Goal: Task Accomplishment & Management: Manage account settings

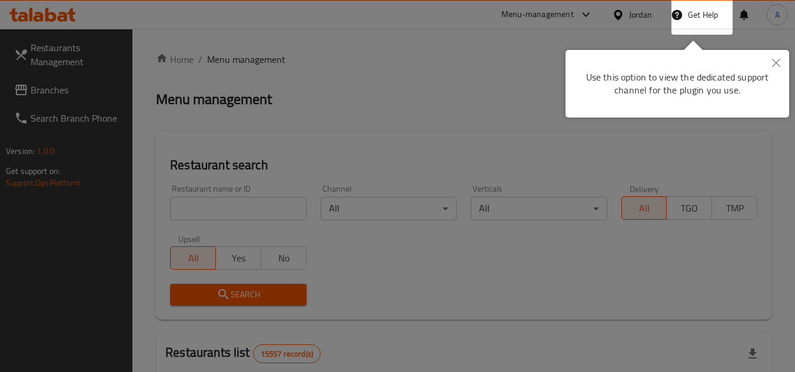
click at [772, 69] on button "Close" at bounding box center [776, 63] width 26 height 27
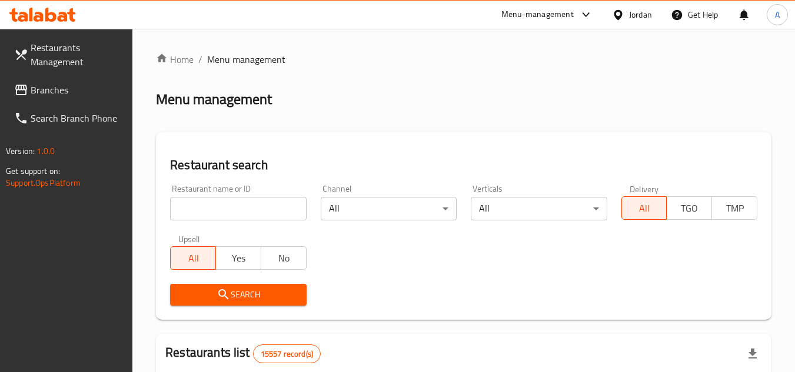
click at [651, 14] on div "Jordan" at bounding box center [632, 15] width 59 height 28
click at [651, 14] on div "Jordan" at bounding box center [640, 14] width 23 height 13
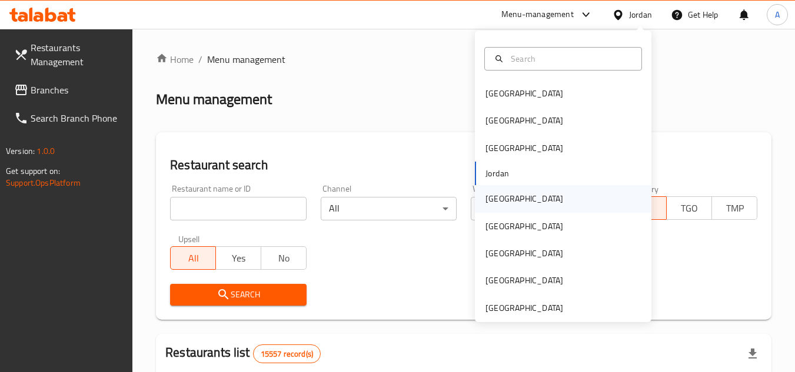
click at [490, 195] on div "[GEOGRAPHIC_DATA]" at bounding box center [524, 198] width 78 height 13
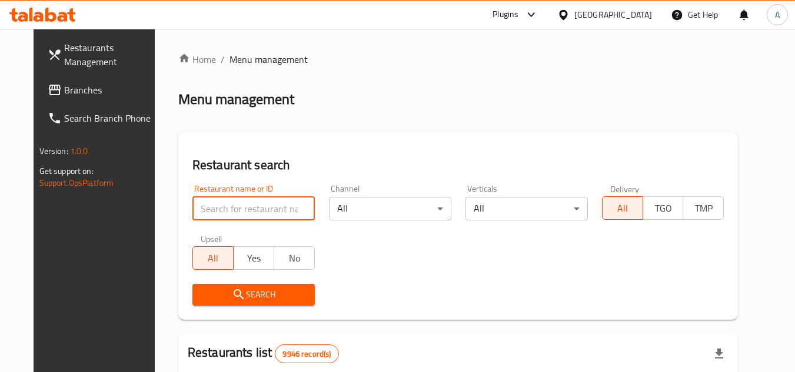
click at [236, 202] on input "search" at bounding box center [253, 209] width 122 height 24
paste input "689237"
type input "689237"
click button "Search" at bounding box center [253, 295] width 122 height 22
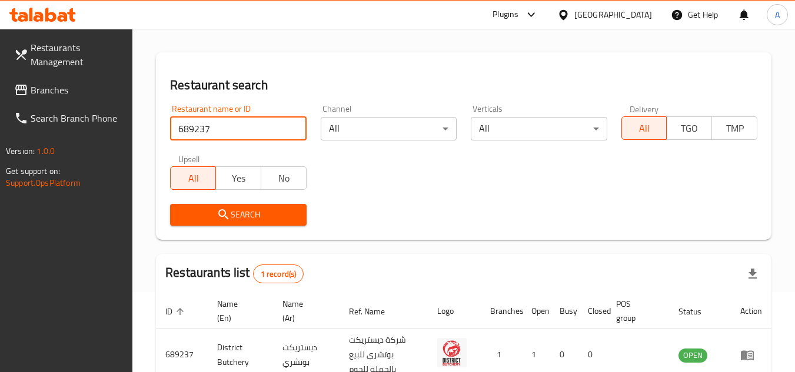
scroll to position [152, 0]
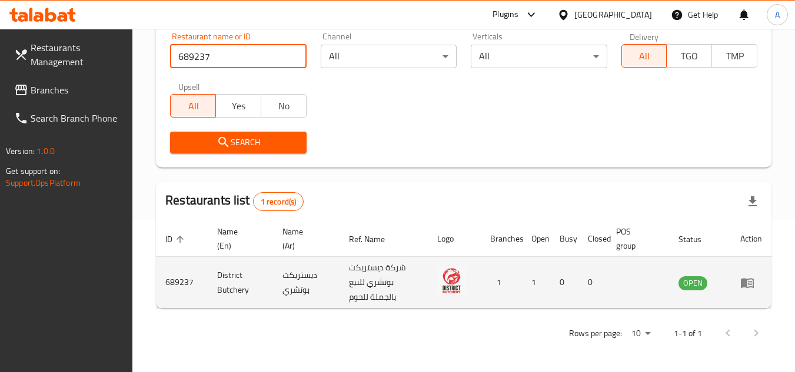
click at [744, 284] on icon "enhanced table" at bounding box center [747, 283] width 13 height 10
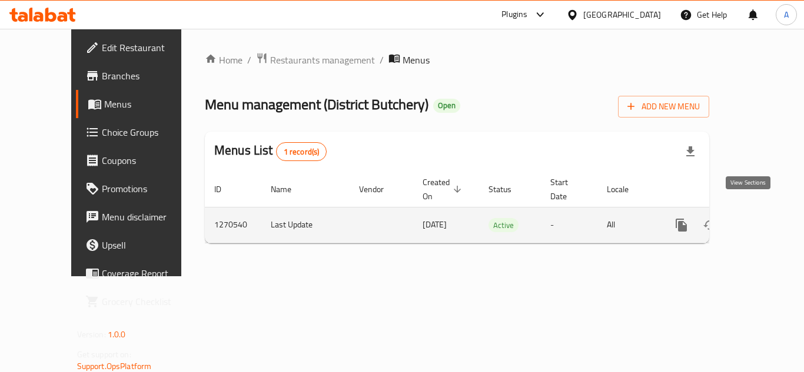
click at [762, 218] on icon "enhanced table" at bounding box center [766, 225] width 14 height 14
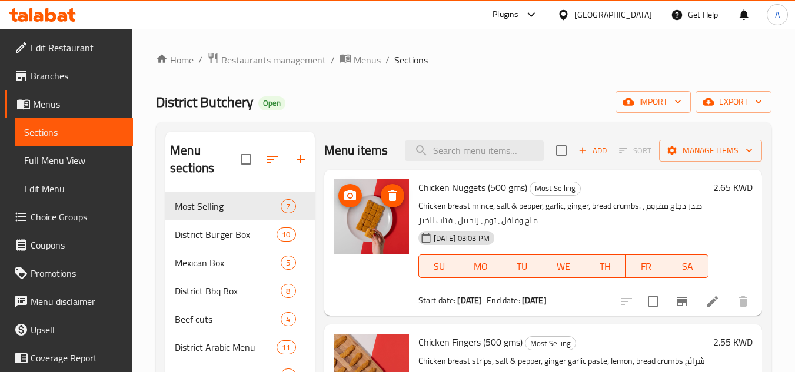
click at [100, 58] on link "Edit Restaurant" at bounding box center [69, 48] width 128 height 28
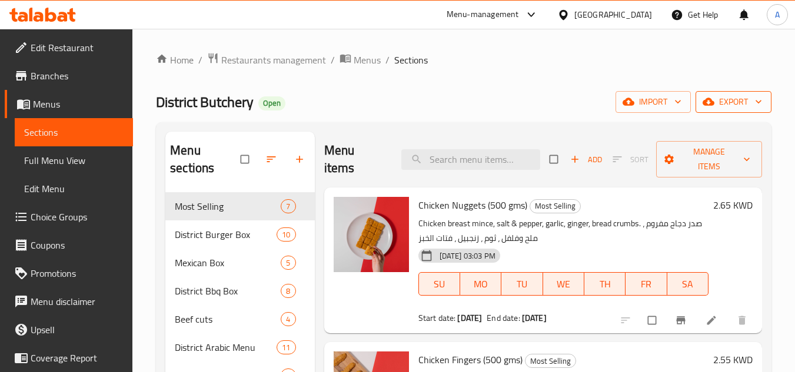
click at [734, 98] on span "export" at bounding box center [733, 102] width 57 height 15
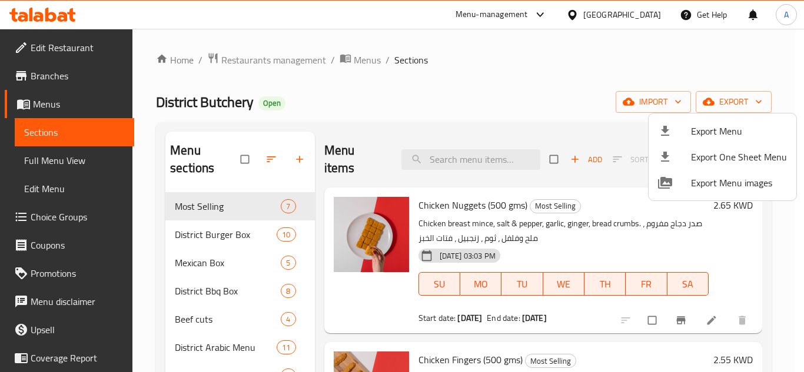
click at [724, 125] on span "Export Menu" at bounding box center [739, 131] width 96 height 14
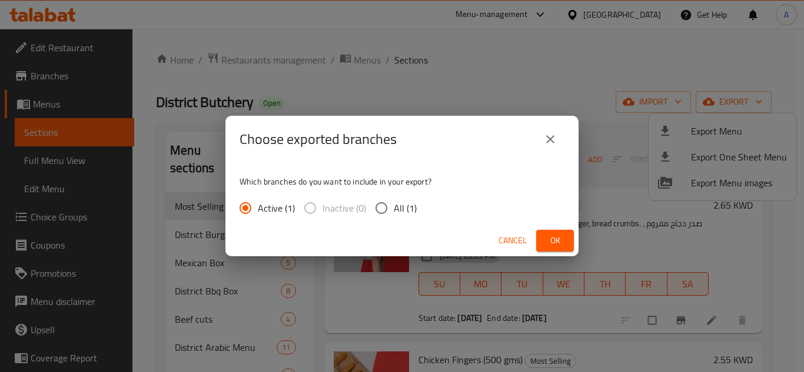
click at [364, 209] on span "Inactive (0)" at bounding box center [344, 208] width 44 height 14
click at [403, 211] on span "All (1)" at bounding box center [405, 208] width 23 height 14
click at [394, 211] on input "All (1)" at bounding box center [381, 208] width 25 height 25
radio input "true"
click at [558, 239] on span "Ok" at bounding box center [555, 241] width 19 height 15
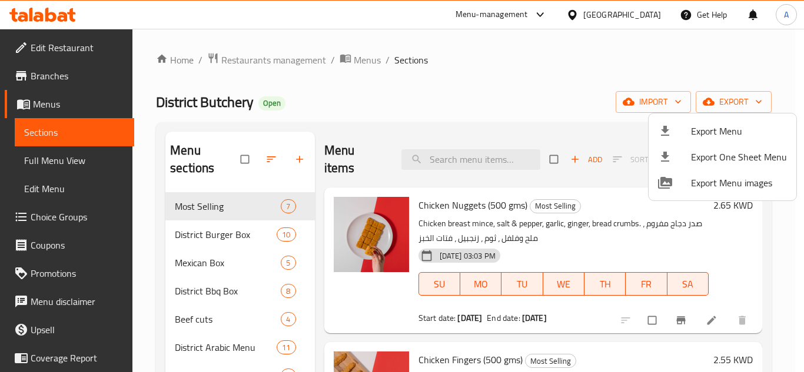
click at [495, 122] on div at bounding box center [402, 186] width 804 height 372
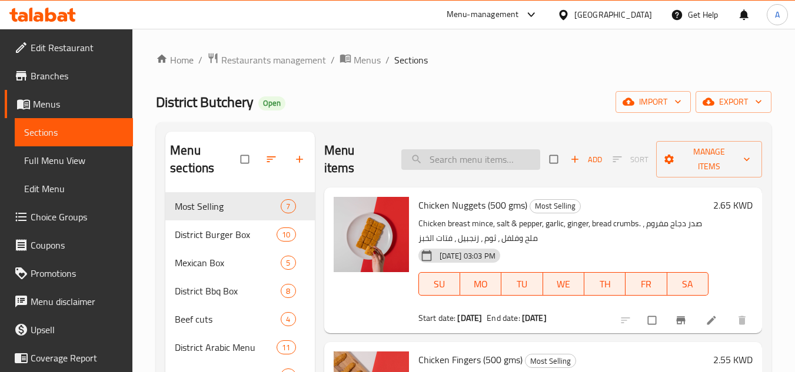
click at [482, 165] on input "search" at bounding box center [470, 159] width 139 height 21
paste input "CHICKEN FINGERS"
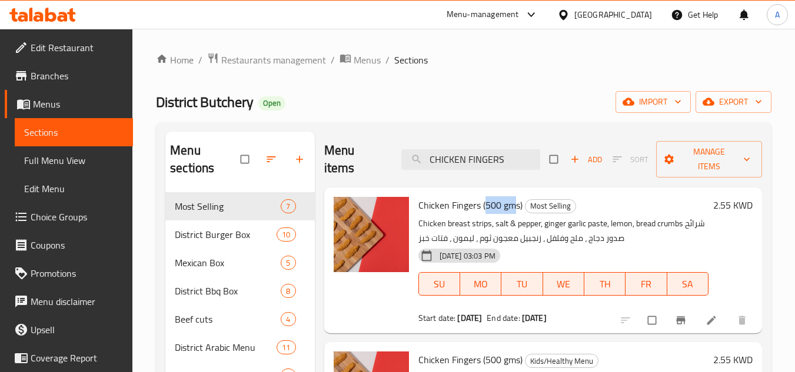
drag, startPoint x: 517, startPoint y: 210, endPoint x: 484, endPoint y: 207, distance: 33.1
click at [484, 207] on span "Chicken Fingers (500 gms)" at bounding box center [470, 206] width 104 height 18
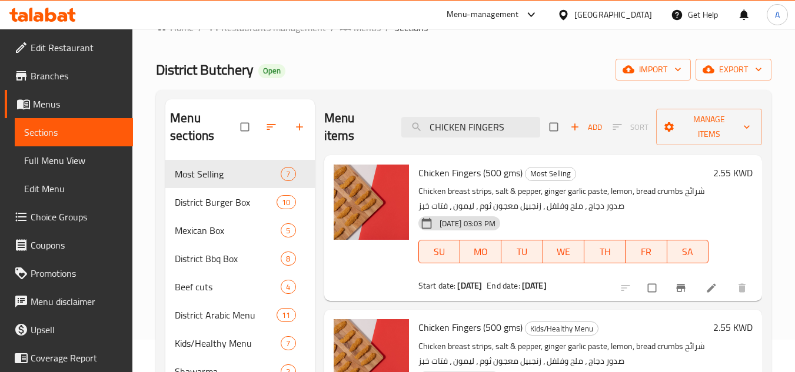
scroll to position [59, 0]
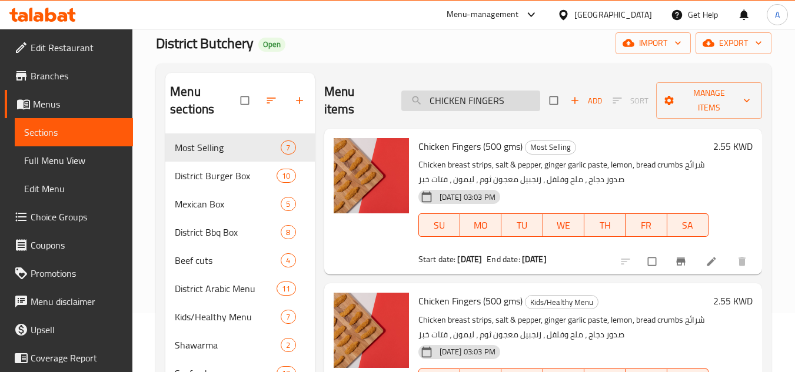
click at [521, 101] on input "CHICKEN FINGERS" at bounding box center [470, 101] width 139 height 21
paste input "TAWOQ TANDOORI"
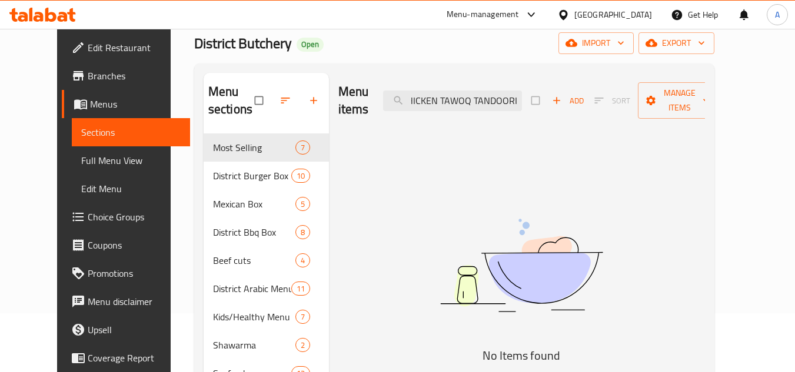
scroll to position [0, 11]
drag, startPoint x: 494, startPoint y: 102, endPoint x: 569, endPoint y: 104, distance: 74.8
click at [569, 104] on div "Menu items CHICKEN TAWOQ TANDOORI Add Sort Manage items" at bounding box center [521, 101] width 367 height 56
click at [428, 98] on input "CHICKEN TAWOQ" at bounding box center [452, 101] width 139 height 21
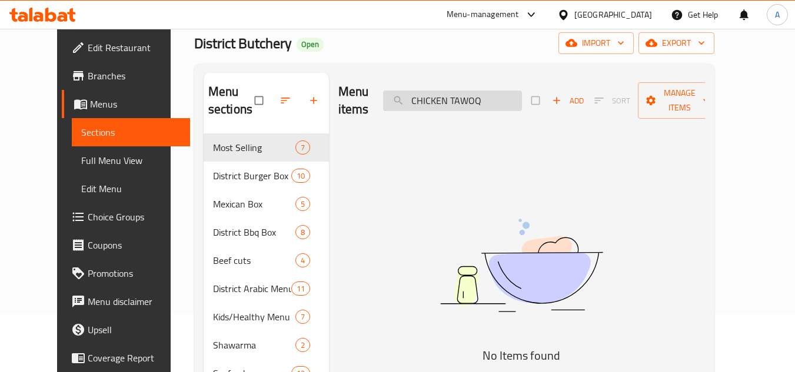
click at [498, 104] on input "CHICKEN TAWOQ" at bounding box center [452, 101] width 139 height 21
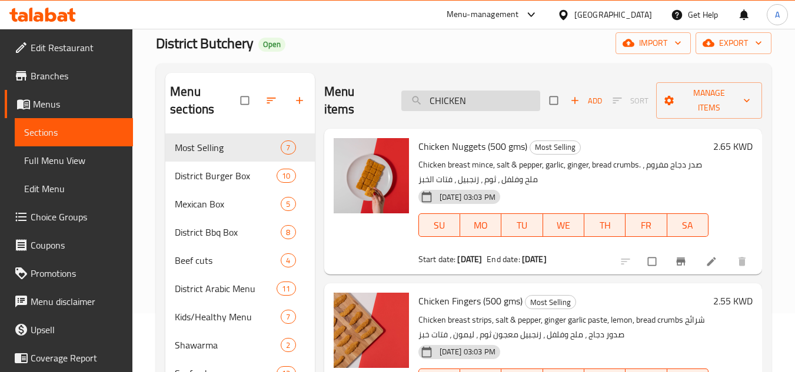
click at [504, 102] on input "CHICKEN" at bounding box center [470, 101] width 139 height 21
paste input "TAWOQ"
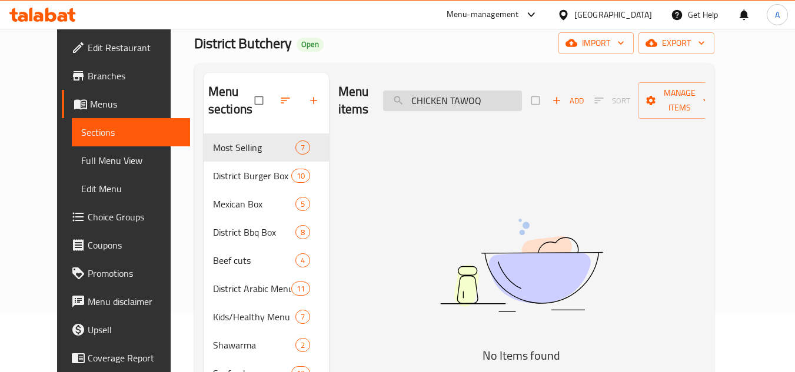
click at [457, 99] on input "CHICKEN TAWOQ" at bounding box center [452, 101] width 139 height 21
click at [471, 98] on input "TAWOQ" at bounding box center [452, 101] width 139 height 21
type input "T"
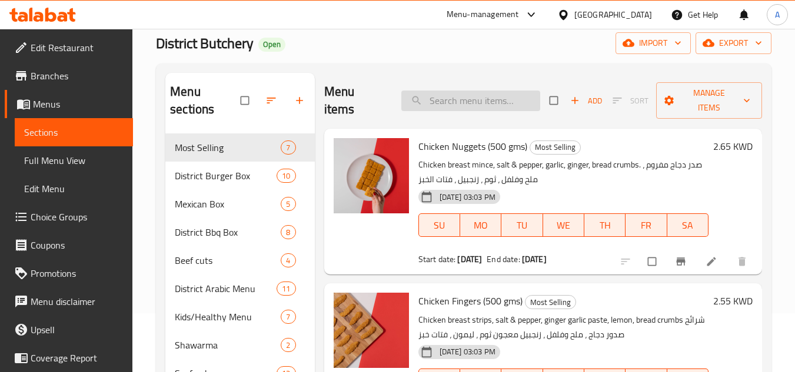
paste input "TAWOQ"
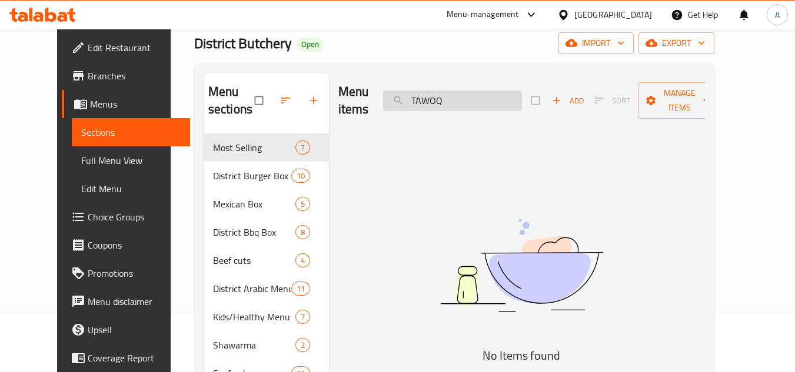
click at [471, 98] on input "TAWOQ" at bounding box center [452, 101] width 139 height 21
click at [474, 118] on div "Menu items TAWOQ Add Sort Manage items" at bounding box center [521, 101] width 367 height 56
click at [492, 112] on div "Menu items TAWOQ Add Sort Manage items" at bounding box center [521, 101] width 367 height 56
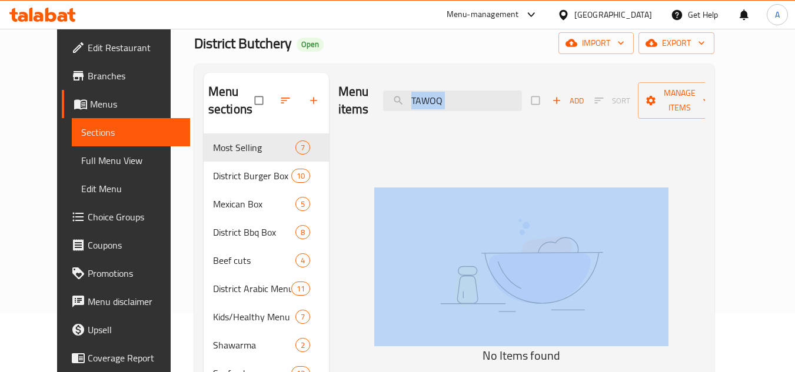
click at [492, 112] on div "Menu items TAWOQ Add Sort Manage items" at bounding box center [521, 101] width 367 height 56
click at [495, 111] on input "TAWOQ" at bounding box center [452, 101] width 139 height 21
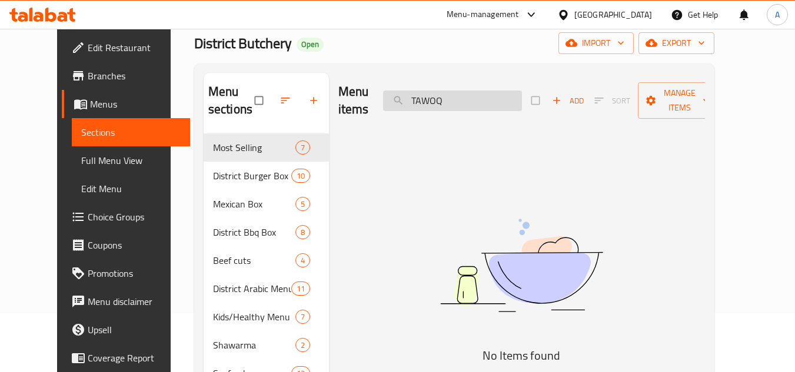
click at [495, 111] on input "TAWOQ" at bounding box center [452, 101] width 139 height 21
paste input "NDOORI"
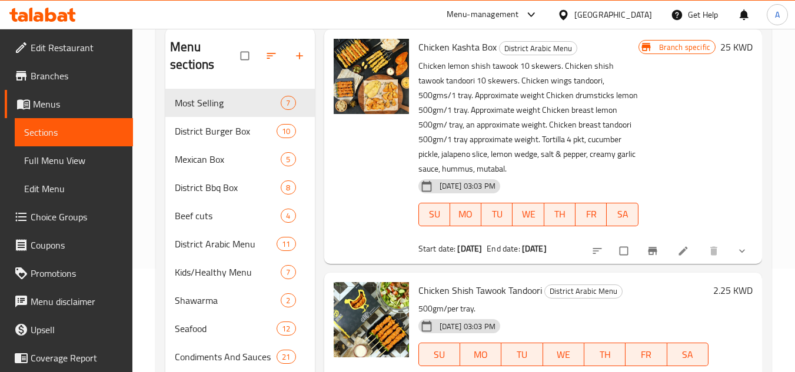
scroll to position [168, 0]
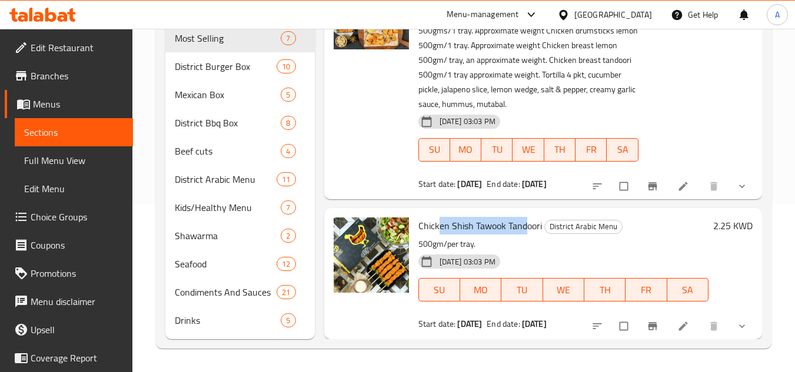
drag, startPoint x: 463, startPoint y: 217, endPoint x: 527, endPoint y: 215, distance: 64.7
click at [527, 215] on div "Chicken Shish Tawook Tandoori District Arabic Menu 500gm/per tray. [DATE] 03:03…" at bounding box center [564, 274] width 300 height 122
click at [495, 224] on span "Chicken Shish Tawook Tandoori" at bounding box center [480, 226] width 124 height 18
click at [434, 231] on span "Chicken Shish Tawook Tandoori" at bounding box center [480, 226] width 124 height 18
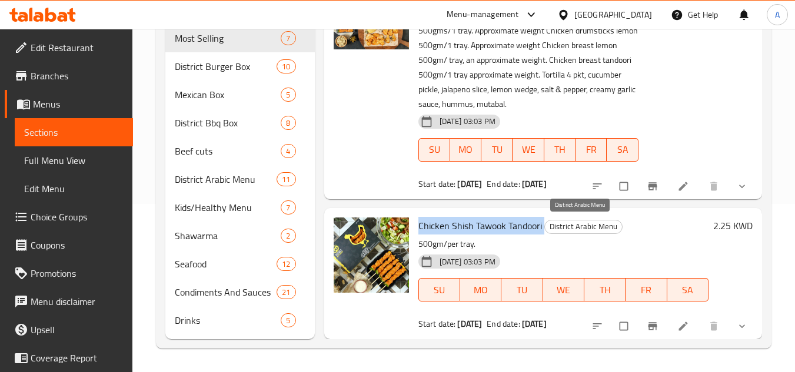
drag, startPoint x: 425, startPoint y: 227, endPoint x: 547, endPoint y: 221, distance: 121.9
click at [547, 221] on h6 "Chicken Shish Tawook Tandoori District Arabic Menu" at bounding box center [563, 226] width 290 height 16
click at [507, 217] on span "Chicken Shish Tawook Tandoori" at bounding box center [480, 226] width 124 height 18
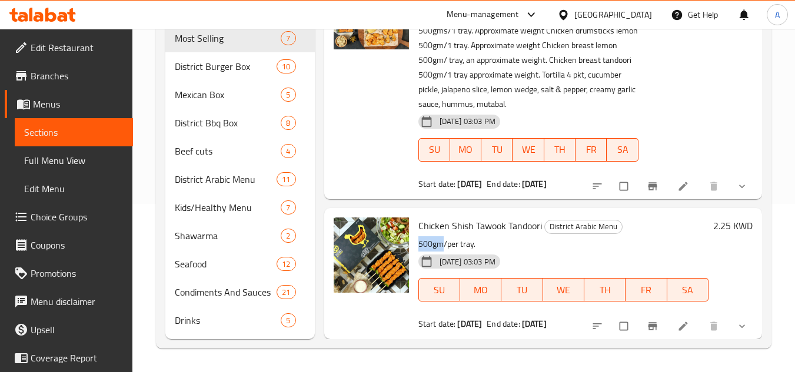
drag, startPoint x: 419, startPoint y: 244, endPoint x: 442, endPoint y: 242, distance: 23.0
click at [442, 242] on div "Chicken Shish Tawook Tandoori District Arabic Menu 500gm/per tray. [DATE] 03:03…" at bounding box center [564, 274] width 300 height 122
drag, startPoint x: 452, startPoint y: 245, endPoint x: 475, endPoint y: 246, distance: 23.6
click at [475, 246] on p "500gm/per tray." at bounding box center [563, 244] width 290 height 15
click at [563, 252] on div "[DATE] 03:03 PM SU MO TU WE TH FR SA" at bounding box center [564, 282] width 300 height 64
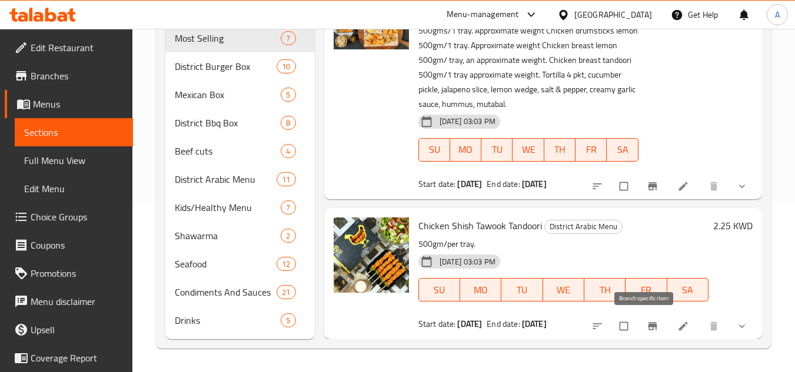
click at [648, 321] on icon "Branch-specific-item" at bounding box center [653, 327] width 12 height 12
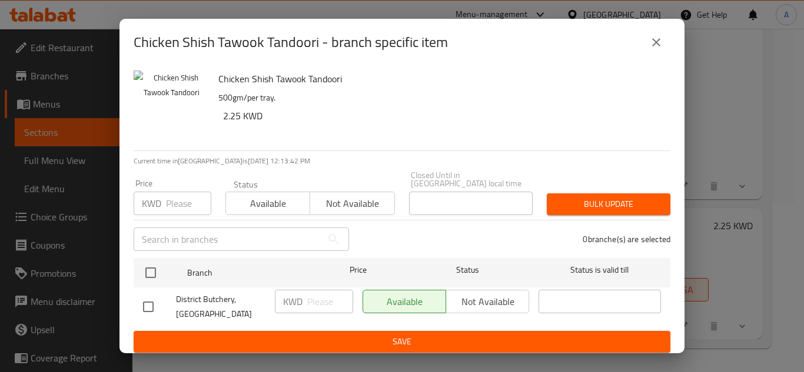
click at [647, 43] on button "close" at bounding box center [656, 42] width 28 height 28
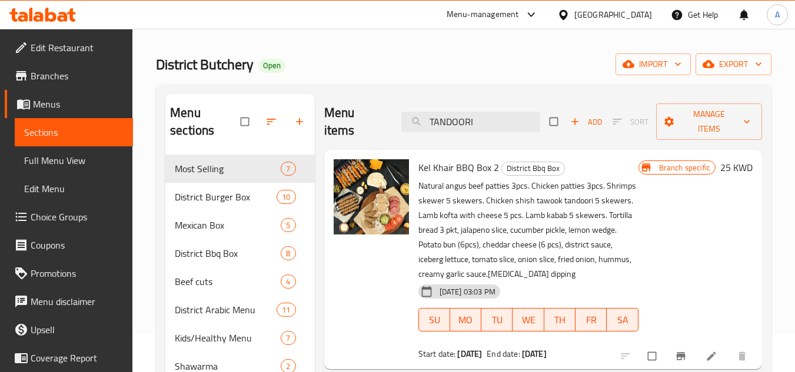
scroll to position [0, 0]
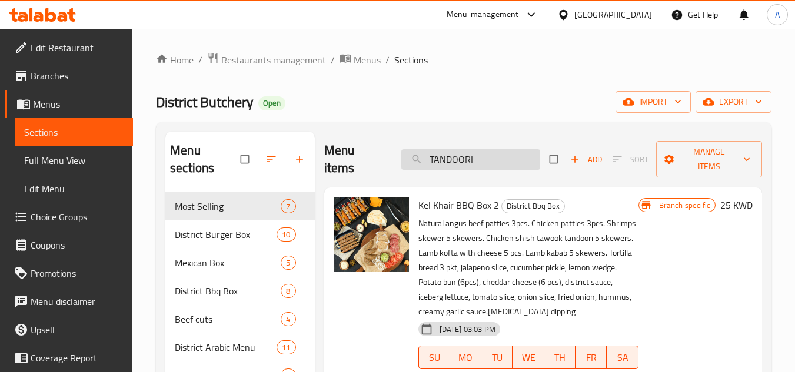
click at [480, 164] on input "TANDOORI" at bounding box center [470, 159] width 139 height 21
paste input "CHICKEN FINGERS"
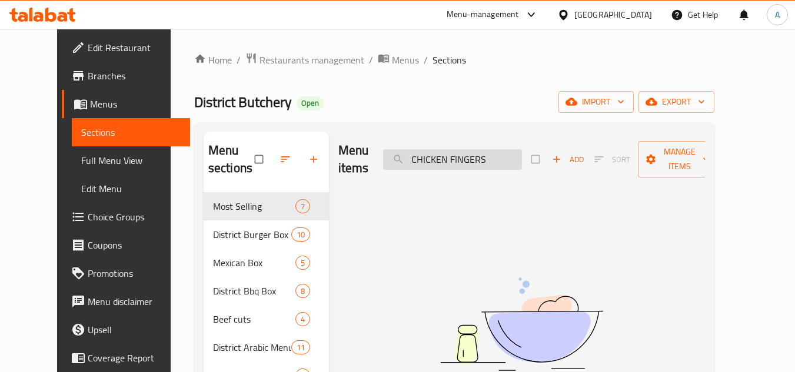
click at [431, 158] on input "CHICKEN FINGERS" at bounding box center [452, 159] width 139 height 21
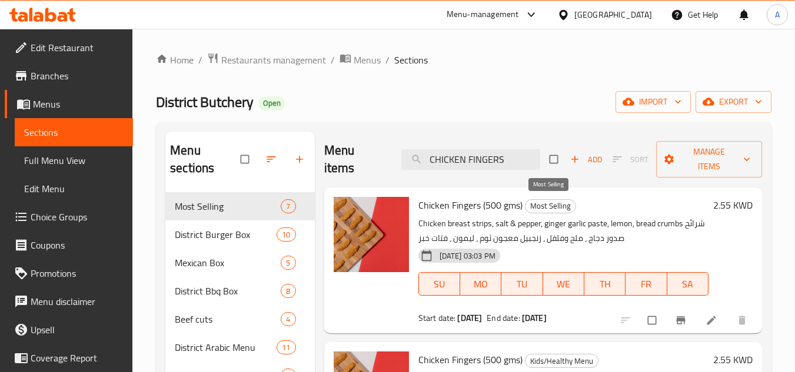
type input "CHICKEN FINGERS"
drag, startPoint x: 527, startPoint y: 210, endPoint x: 573, endPoint y: 212, distance: 45.9
click at [573, 212] on span "Most Selling" at bounding box center [550, 206] width 50 height 14
drag, startPoint x: 588, startPoint y: 317, endPoint x: 411, endPoint y: 316, distance: 177.7
click at [411, 316] on div "Chicken Fingers (500 gms) Most Selling Chicken breast strips, salt & pepper, gi…" at bounding box center [543, 260] width 428 height 137
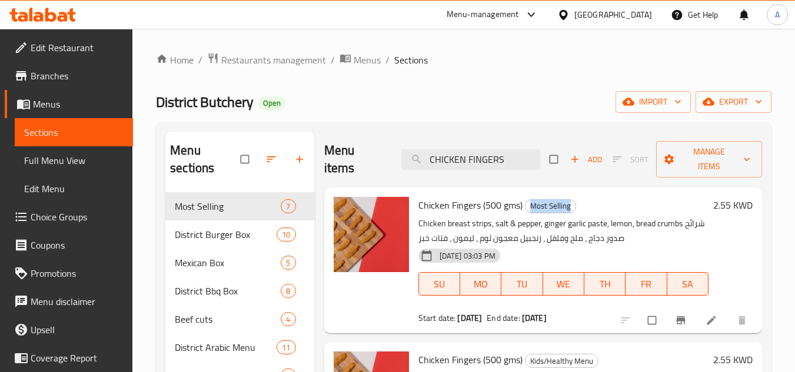
click at [482, 325] on b "[DATE]" at bounding box center [469, 318] width 25 height 15
click at [547, 324] on b "[DATE]" at bounding box center [534, 318] width 25 height 15
click at [521, 169] on input "CHICKEN FINGERS" at bounding box center [470, 159] width 139 height 21
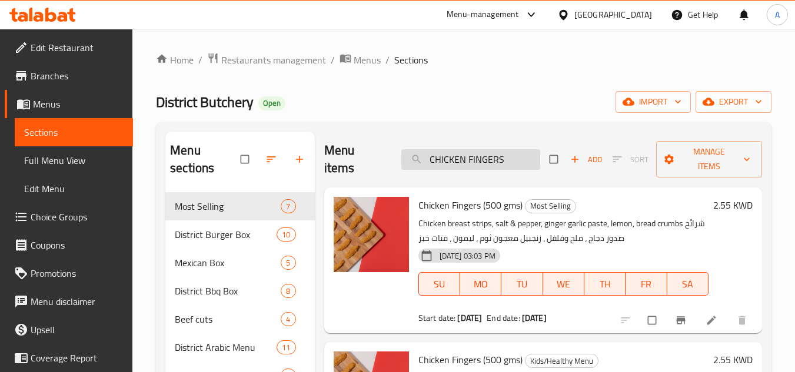
click at [521, 169] on input "CHICKEN FINGERS" at bounding box center [470, 159] width 139 height 21
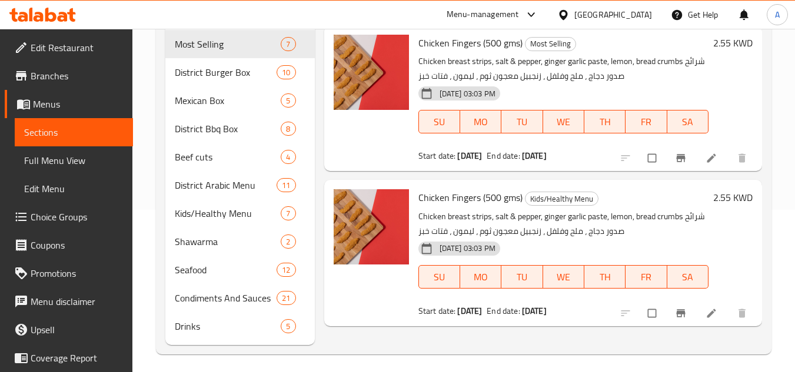
scroll to position [168, 0]
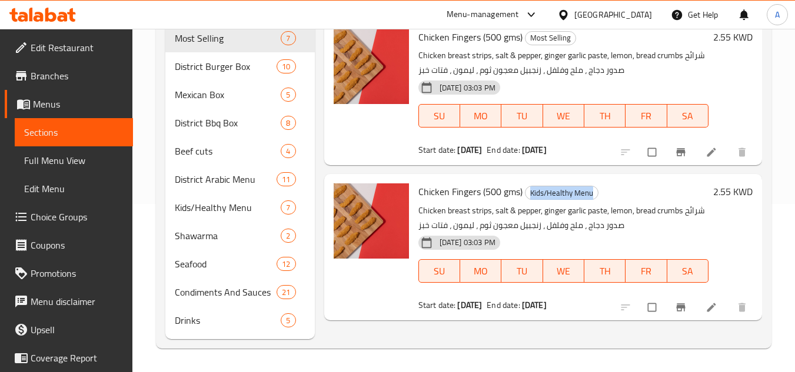
drag, startPoint x: 530, startPoint y: 192, endPoint x: 622, endPoint y: 197, distance: 91.9
click at [622, 197] on h6 "Chicken Fingers (500 gms) Kids/Healthy Menu" at bounding box center [563, 192] width 290 height 16
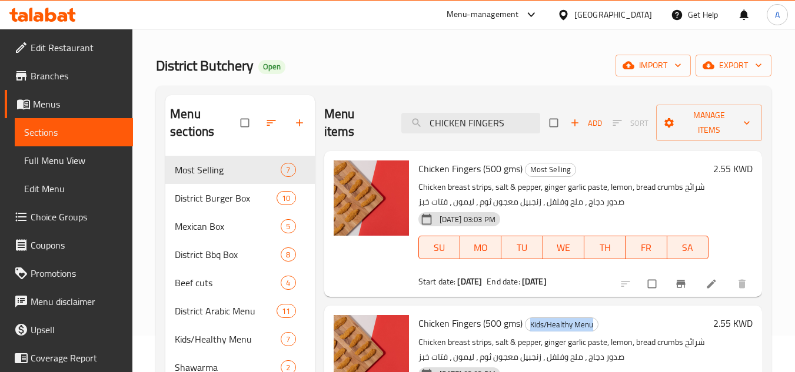
scroll to position [0, 0]
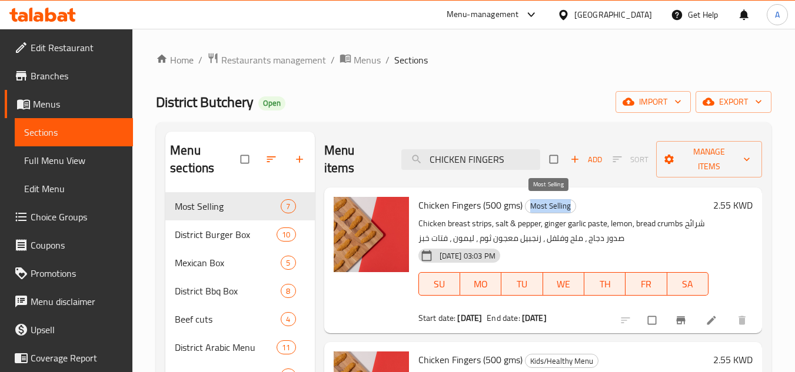
drag, startPoint x: 546, startPoint y: 204, endPoint x: 586, endPoint y: 206, distance: 40.6
click at [586, 206] on h6 "Chicken Fingers (500 gms) Most Selling" at bounding box center [563, 205] width 290 height 16
click at [517, 165] on input "CHICKEN FINGERS" at bounding box center [470, 159] width 139 height 21
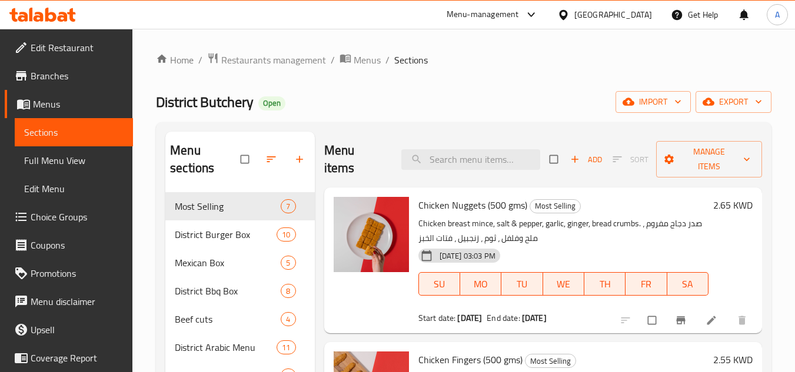
click at [375, 177] on h2 "Menu items" at bounding box center [356, 159] width 64 height 35
click at [435, 168] on input "search" at bounding box center [470, 159] width 139 height 21
paste input "CHICKEN TAWOQ TANDOORI"
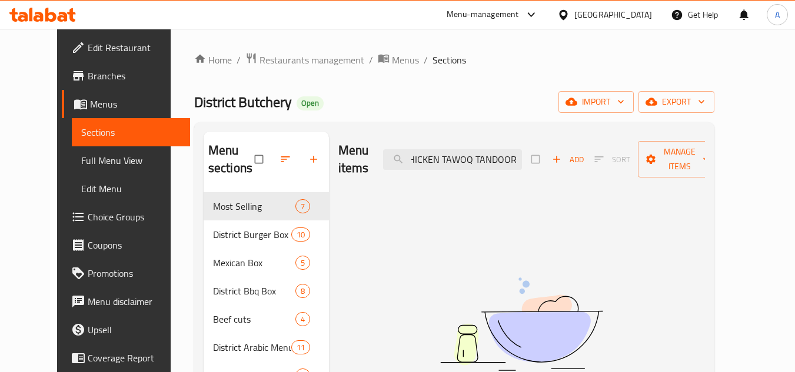
drag, startPoint x: 491, startPoint y: 161, endPoint x: 0, endPoint y: 117, distance: 493.3
click at [290, 164] on div "Menu sections Most Selling 7 District Burger Box 10 Mexican Box 5 District Bbq …" at bounding box center [454, 320] width 501 height 376
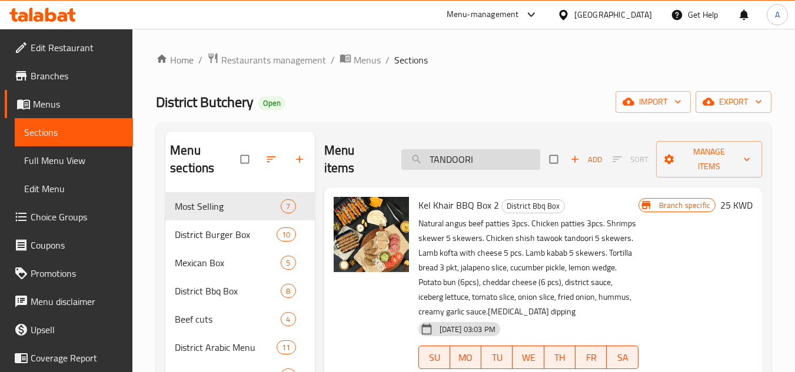
click at [511, 154] on input "TANDOORI" at bounding box center [470, 159] width 139 height 21
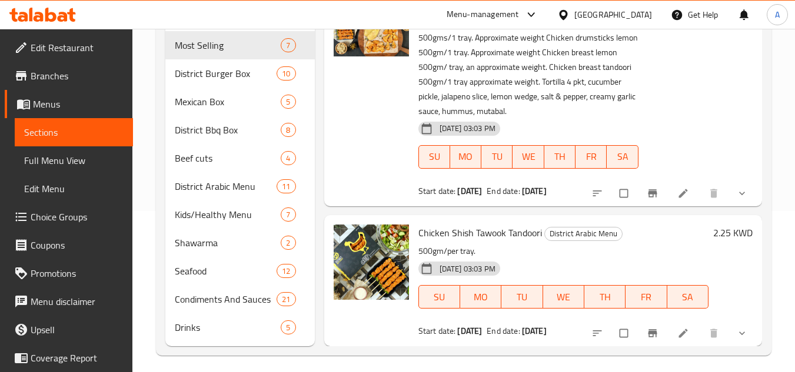
scroll to position [168, 0]
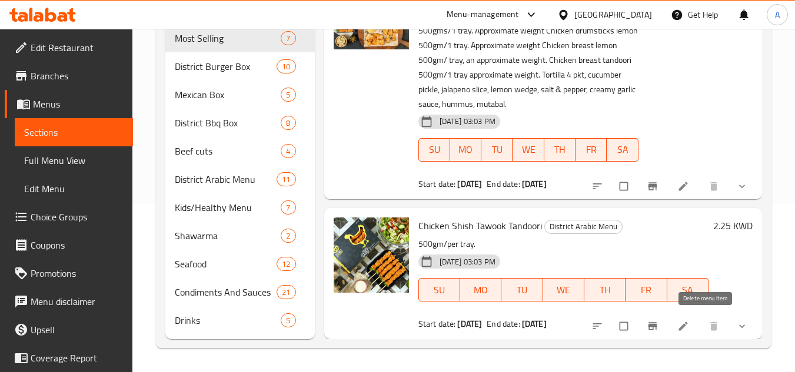
type input "TANDOORI"
click at [749, 330] on div "Chicken Shish Tawook Tandoori District Arabic Menu 500gm/per tray. [DATE] 03:03…" at bounding box center [543, 273] width 438 height 131
click at [739, 325] on icon "show more" at bounding box center [742, 327] width 12 height 12
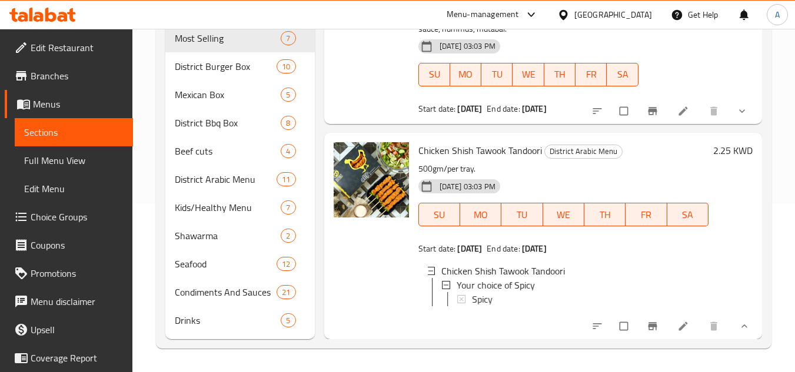
scroll to position [367, 0]
click at [640, 330] on button "Branch-specific-item" at bounding box center [654, 327] width 28 height 26
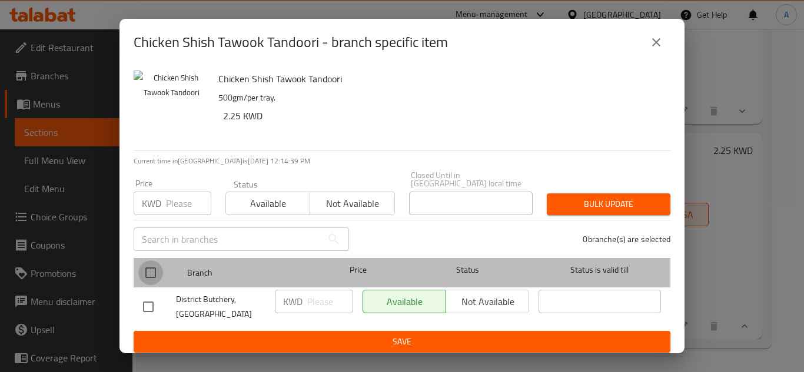
click at [158, 267] on input "checkbox" at bounding box center [150, 273] width 25 height 25
checkbox input "true"
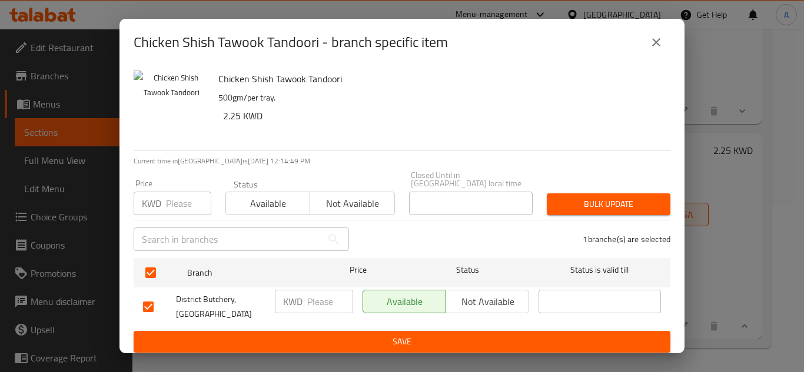
click at [170, 202] on input "number" at bounding box center [188, 204] width 45 height 24
paste input "2.350"
type input "2.350"
click at [622, 201] on span "Bulk update" at bounding box center [608, 204] width 105 height 15
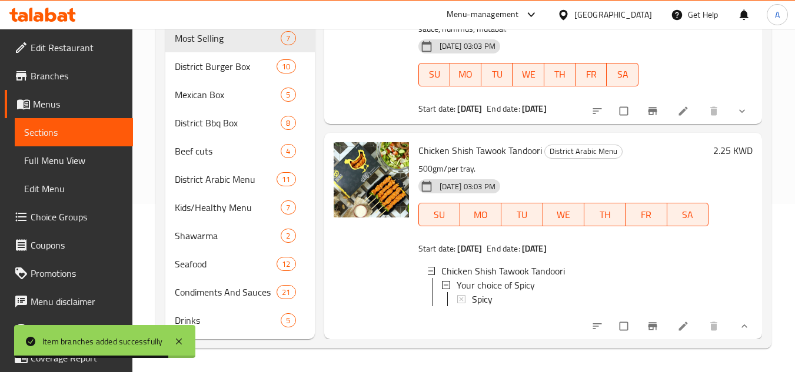
drag, startPoint x: 673, startPoint y: 222, endPoint x: 628, endPoint y: 221, distance: 44.7
click at [673, 222] on div "SU MO TU WE TH FR SA" at bounding box center [564, 214] width 300 height 33
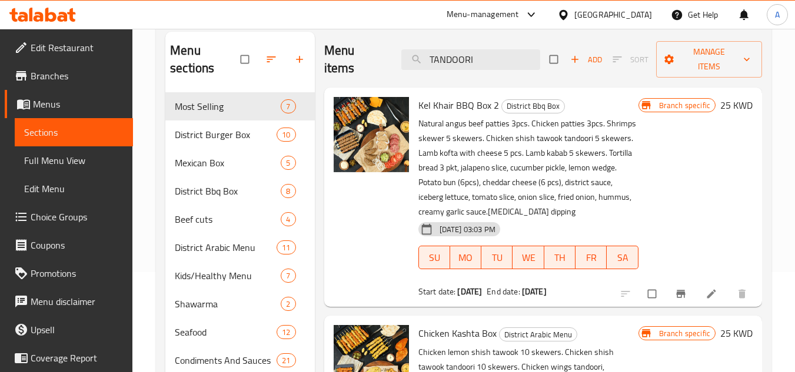
scroll to position [0, 0]
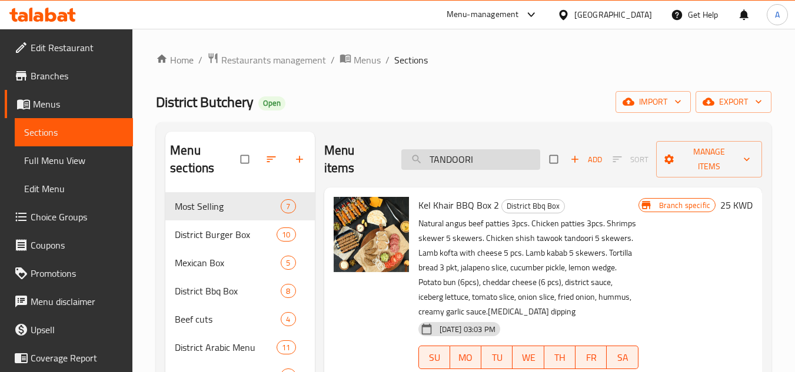
click at [489, 163] on input "TANDOORI" at bounding box center [470, 159] width 139 height 21
paste input "CHICKEN LEMON"
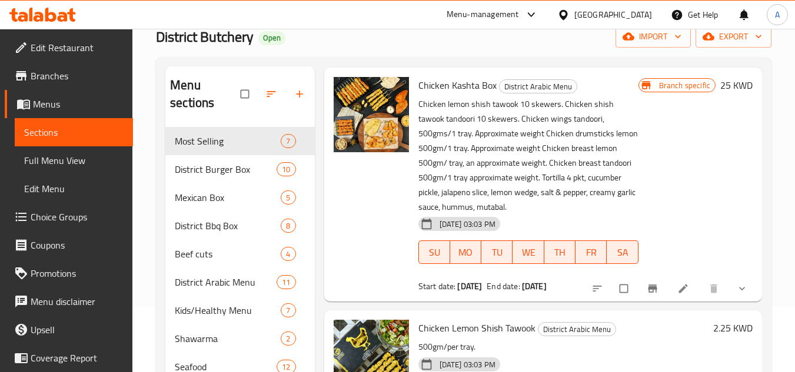
scroll to position [168, 0]
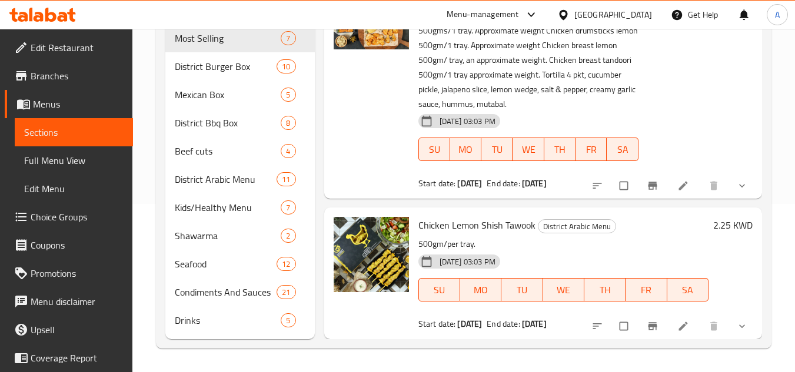
type input "CHICKEN LEMON"
drag, startPoint x: 431, startPoint y: 226, endPoint x: 512, endPoint y: 229, distance: 80.7
click at [512, 229] on span "Chicken Lemon Shish Tawook" at bounding box center [476, 226] width 117 height 18
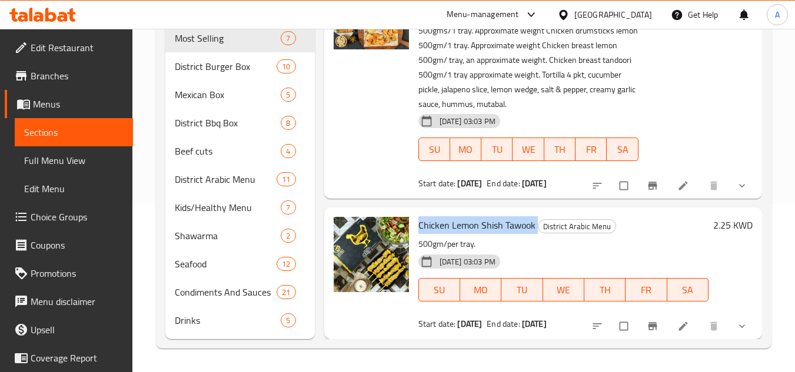
click at [512, 229] on span "Chicken Lemon Shish Tawook" at bounding box center [476, 226] width 117 height 18
click at [640, 323] on button "Branch-specific-item" at bounding box center [654, 327] width 28 height 26
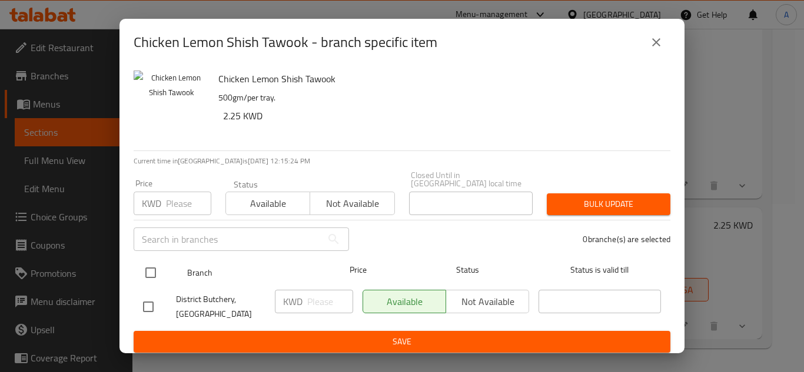
click at [153, 267] on input "checkbox" at bounding box center [150, 273] width 25 height 25
checkbox input "true"
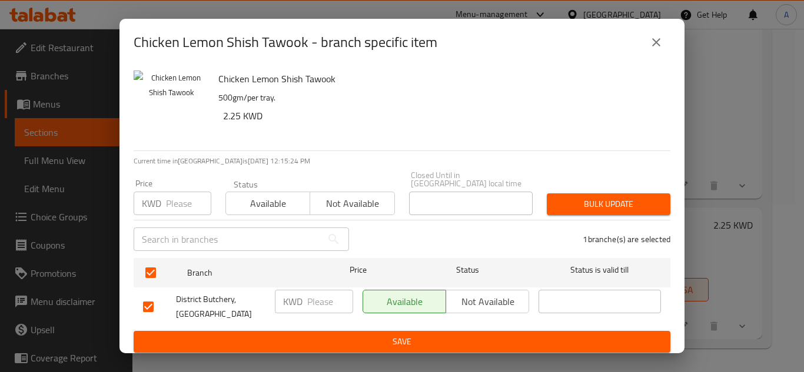
click at [172, 209] on input "number" at bounding box center [188, 204] width 45 height 24
click at [180, 201] on input "number" at bounding box center [188, 204] width 45 height 24
paste input "2.350"
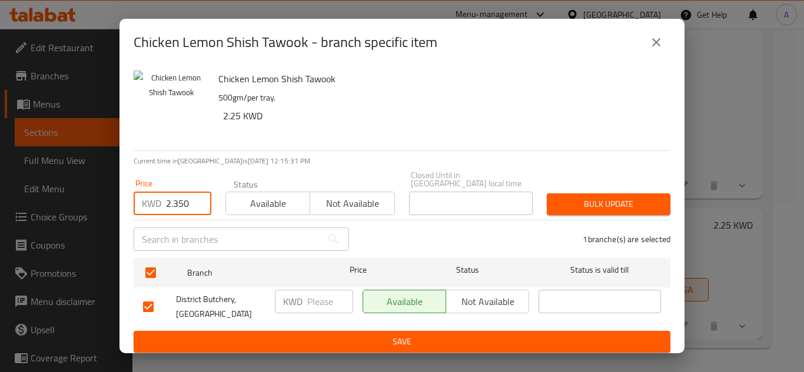
type input "2.350"
click at [687, 207] on div "Chicken Lemon Shish Tawook - branch specific item Chicken Lemon Shish Tawook 50…" at bounding box center [402, 186] width 804 height 372
click at [652, 203] on span "Bulk update" at bounding box center [608, 204] width 105 height 15
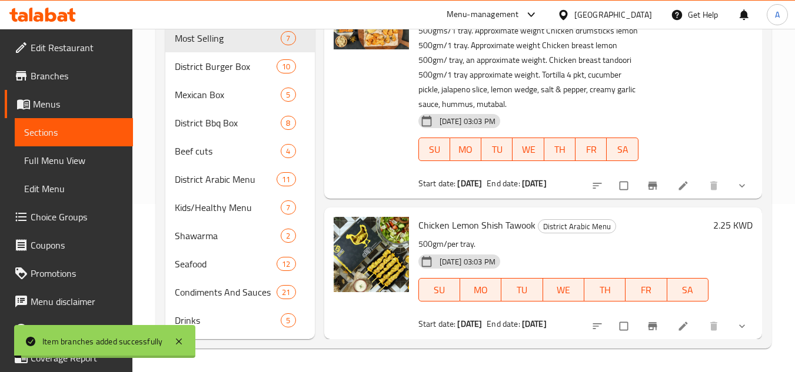
click at [688, 325] on li at bounding box center [684, 326] width 33 height 19
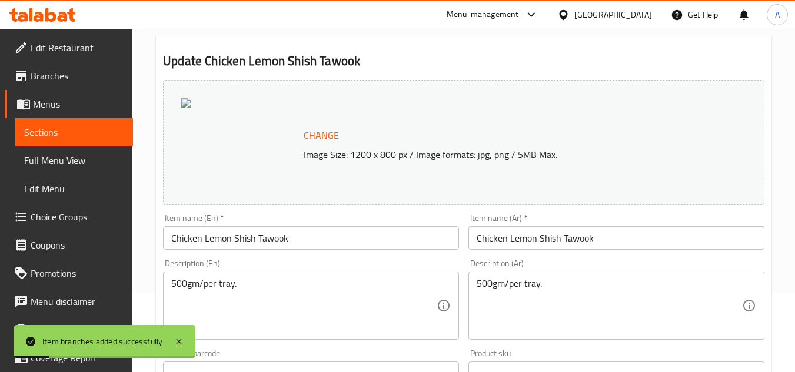
scroll to position [177, 0]
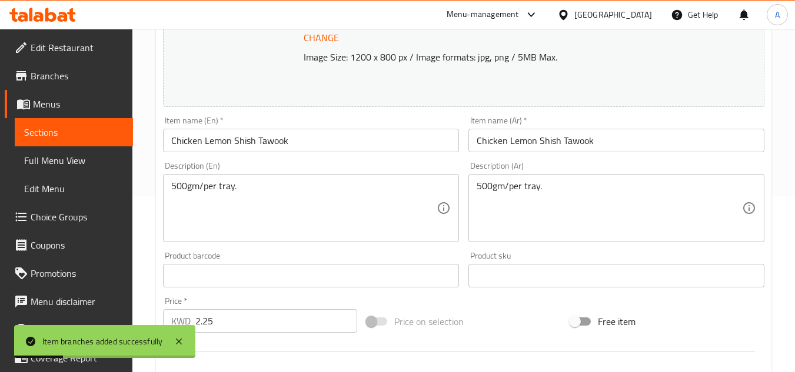
drag, startPoint x: 198, startPoint y: 191, endPoint x: 138, endPoint y: 182, distance: 60.6
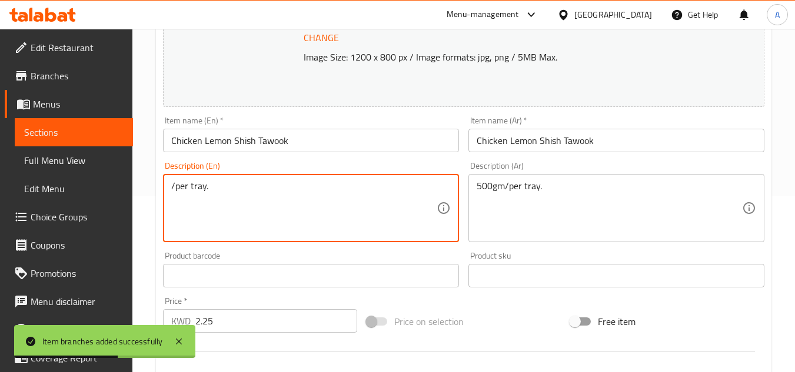
click at [174, 184] on textarea "/per tray." at bounding box center [303, 209] width 265 height 56
type textarea "per tray."
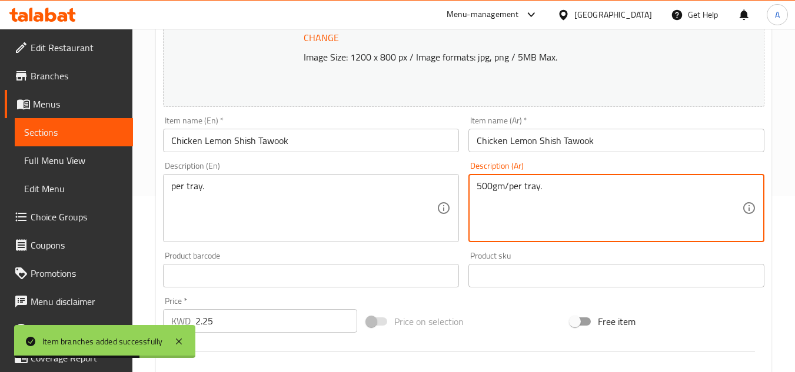
drag, startPoint x: 565, startPoint y: 190, endPoint x: 272, endPoint y: 162, distance: 293.8
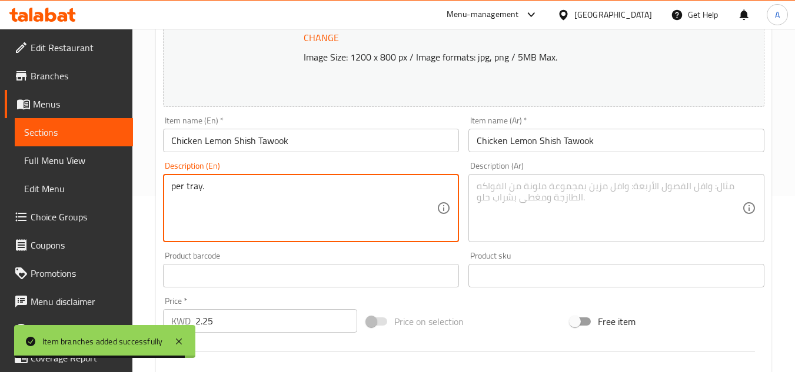
click at [262, 185] on textarea "per tray." at bounding box center [303, 209] width 265 height 56
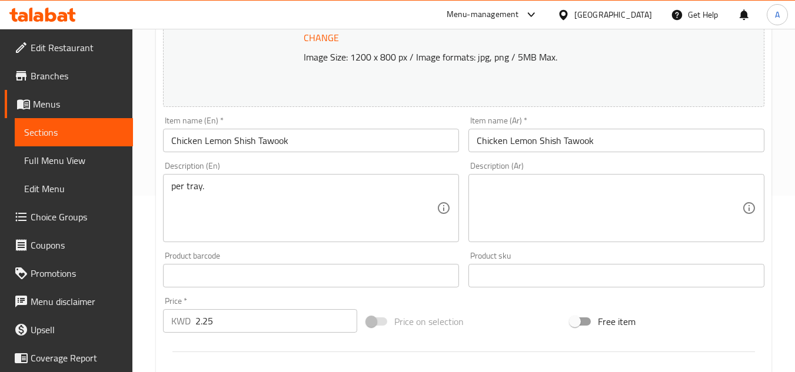
click at [572, 208] on textarea at bounding box center [609, 209] width 265 height 56
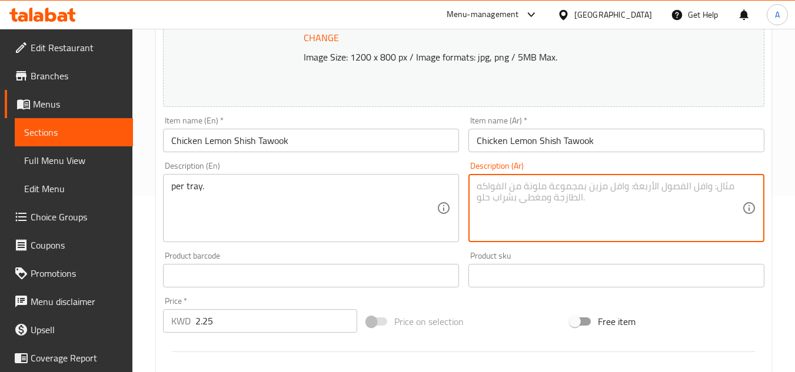
paste textarea "لكل صينية."
type textarea "لكل صينية."
click at [644, 142] on input "Chicken Lemon Shish Tawook" at bounding box center [616, 141] width 296 height 24
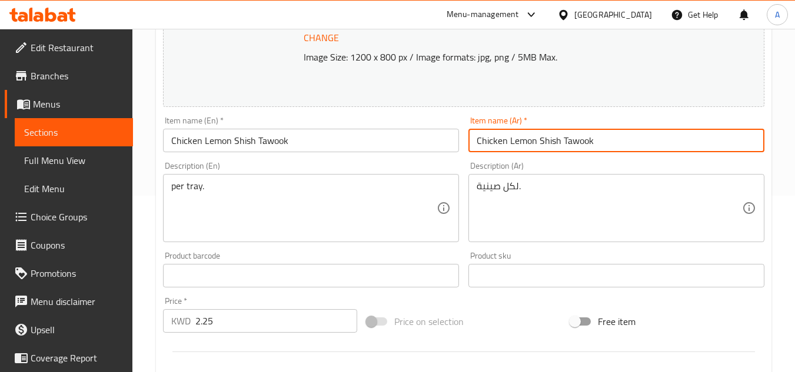
click at [82, 102] on div "Edit Restaurant Branches Menus Sections Full Menu View Edit Menu Choice Groups …" at bounding box center [397, 278] width 795 height 852
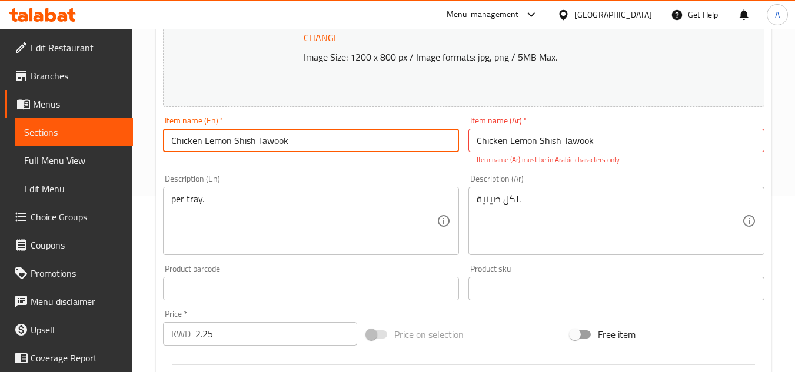
click at [524, 133] on input "Chicken Lemon Shish Tawook" at bounding box center [616, 141] width 296 height 24
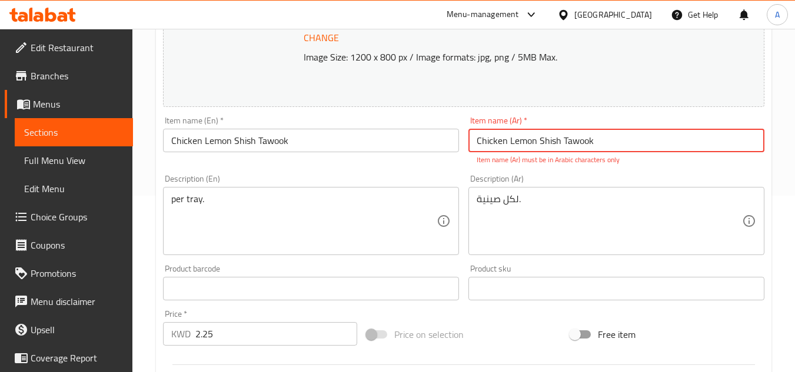
click at [524, 133] on input "Chicken Lemon Shish Tawook" at bounding box center [616, 141] width 296 height 24
click at [271, 151] on input "Chicken Lemon Shish Tawook" at bounding box center [311, 141] width 296 height 24
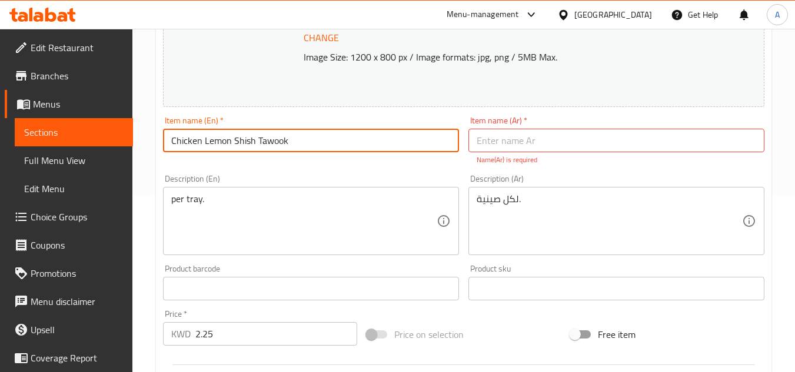
click at [271, 151] on input "Chicken Lemon Shish Tawook" at bounding box center [311, 141] width 296 height 24
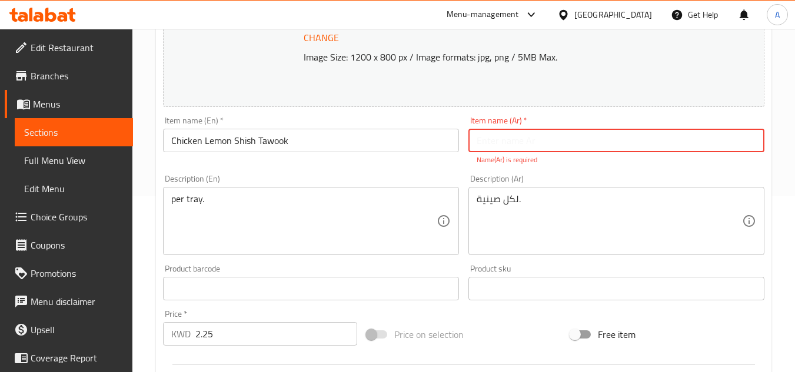
click at [623, 144] on input "text" at bounding box center [616, 141] width 296 height 24
paste input "شيش طاووق دجاج بالليمون"
click at [664, 142] on input "شيش طاووق دجاج بالليمون" at bounding box center [616, 141] width 296 height 24
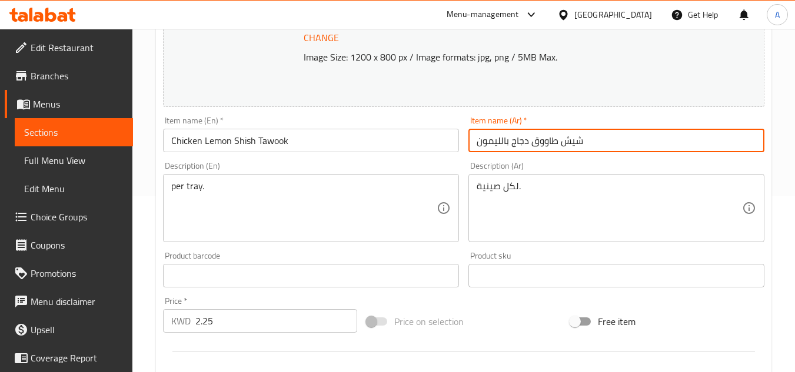
click at [599, 142] on input "شيش طاووق دجاج بالليمون" at bounding box center [616, 141] width 296 height 24
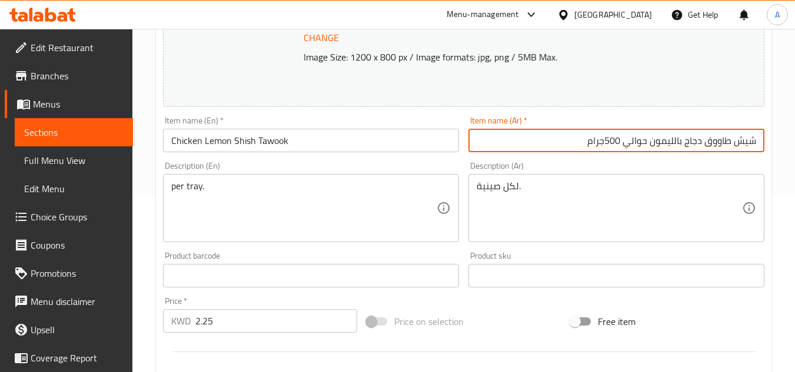
type input "شيش طاووق دجاج بالليمون حوالي 500جرام"
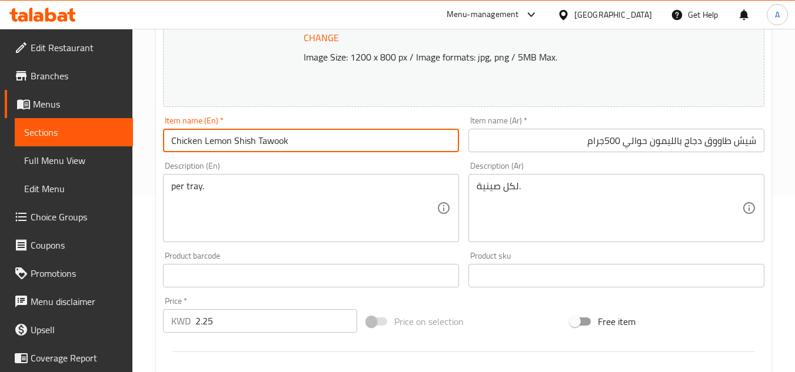
click at [325, 152] on input "Chicken Lemon Shish Tawook" at bounding box center [311, 141] width 296 height 24
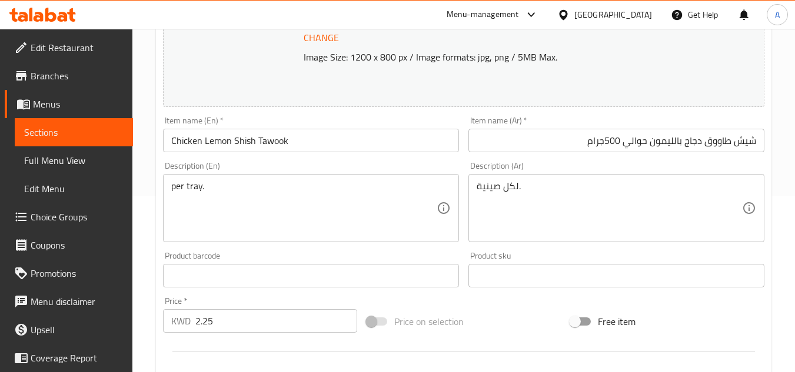
click at [429, 145] on input "Chicken Lemon Shish Tawook" at bounding box center [311, 141] width 296 height 24
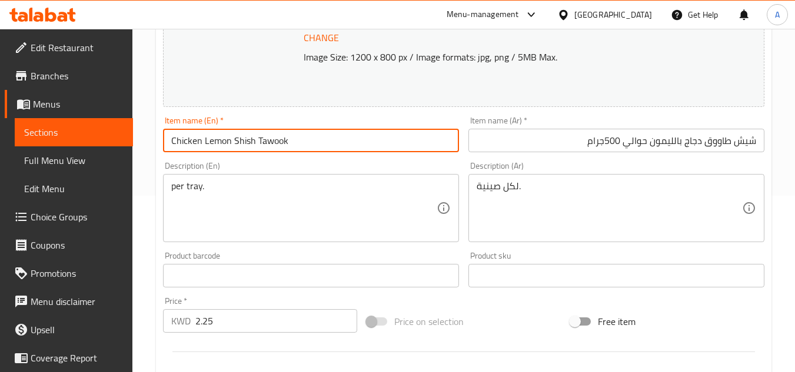
paste input "Approx. 500 gm"
type input "Chicken Lemon Shish Tawook Approx. 500 gm"
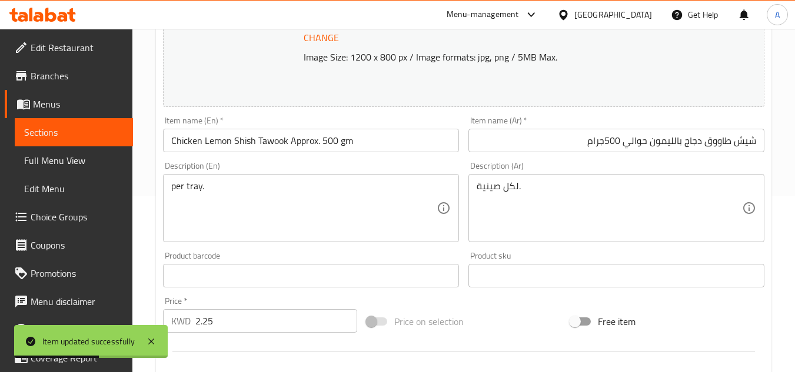
scroll to position [0, 0]
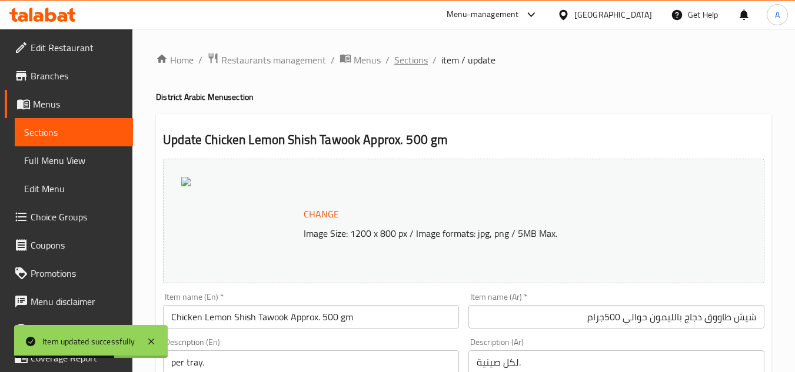
click at [397, 65] on span "Sections" at bounding box center [411, 60] width 34 height 14
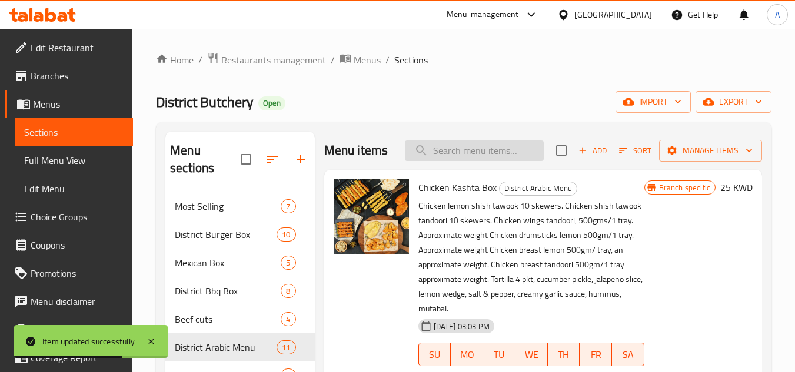
click at [483, 155] on input "search" at bounding box center [474, 151] width 139 height 21
paste input "TAWOQ TANDOORI"
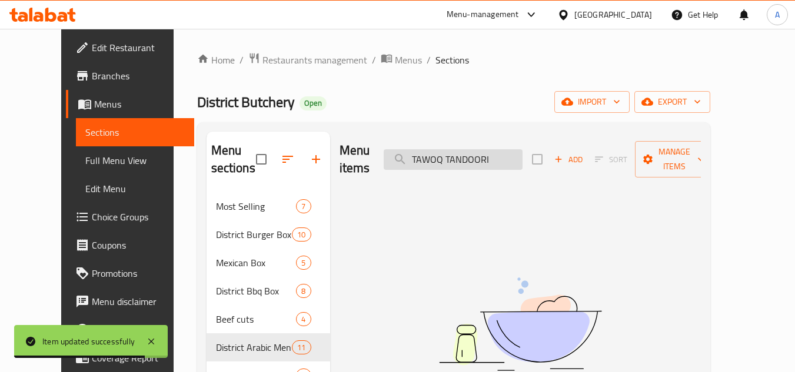
click at [455, 158] on input "TAWOQ TANDOORI" at bounding box center [453, 159] width 139 height 21
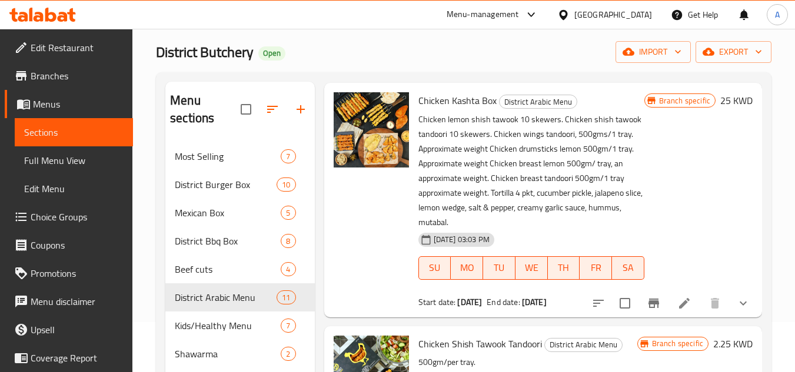
scroll to position [118, 0]
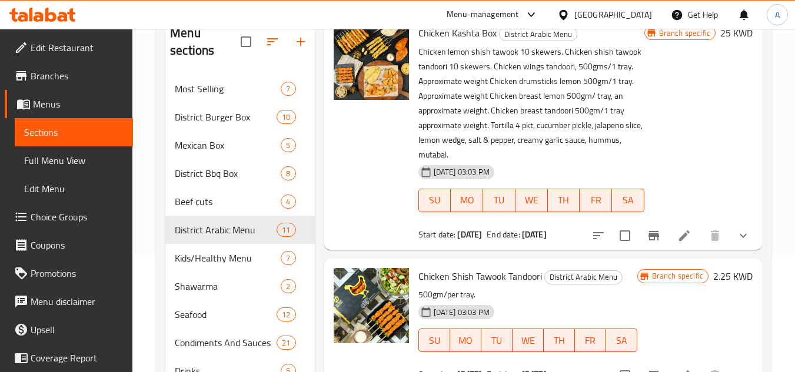
type input "TANDOORI"
click at [503, 275] on span "Chicken Shish Tawook Tandoori" at bounding box center [480, 277] width 124 height 18
click at [503, 276] on span "Chicken Shish Tawook Tandoori" at bounding box center [480, 277] width 124 height 18
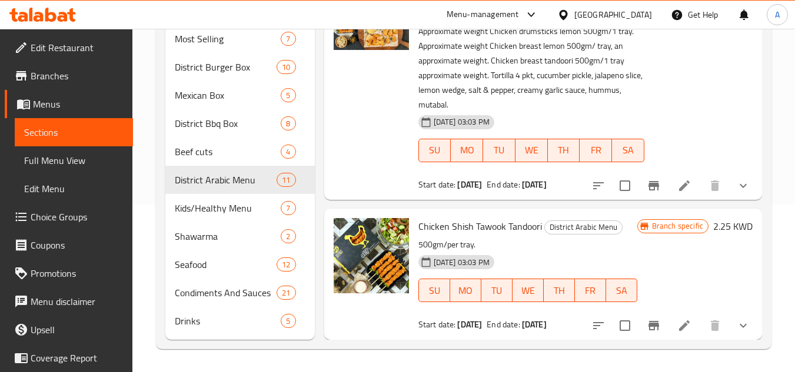
scroll to position [168, 0]
drag, startPoint x: 553, startPoint y: 234, endPoint x: 560, endPoint y: 230, distance: 8.2
click at [574, 231] on div "Chicken Shish Tawook Tandoori District Arabic Menu 500gm/per tray. [DATE] 03:03…" at bounding box center [528, 274] width 228 height 122
drag, startPoint x: 504, startPoint y: 324, endPoint x: 454, endPoint y: 322, distance: 49.5
click at [454, 322] on div "Start date: [DATE] End date: [DATE]" at bounding box center [527, 324] width 219 height 12
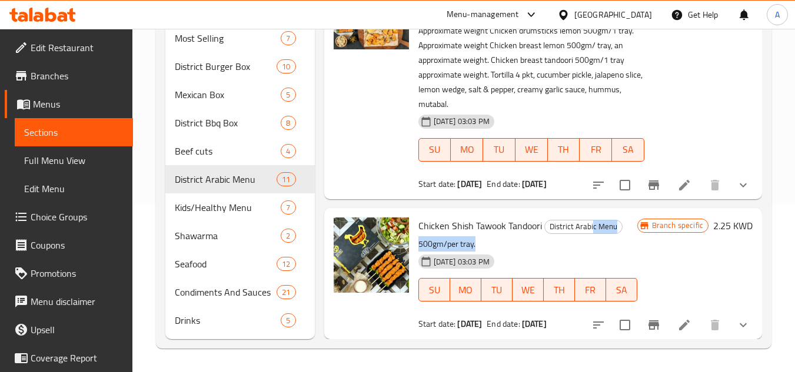
drag, startPoint x: 525, startPoint y: 322, endPoint x: 574, endPoint y: 318, distance: 49.6
click at [546, 318] on div "End date: [DATE]" at bounding box center [516, 324] width 59 height 12
click at [431, 326] on span "Start date:" at bounding box center [437, 324] width 38 height 15
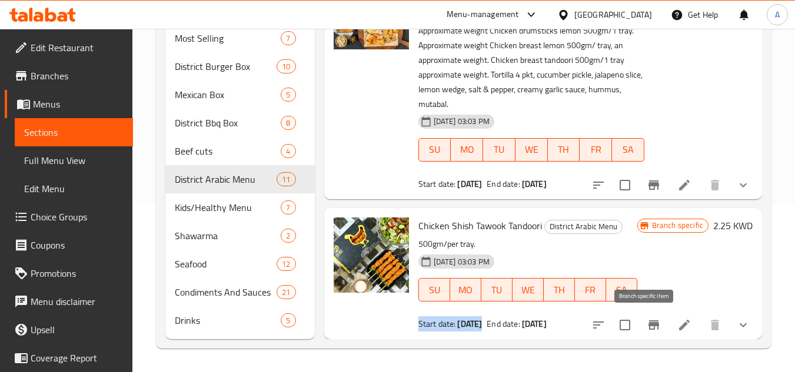
click at [651, 325] on icon "Branch-specific-item" at bounding box center [654, 325] width 14 height 14
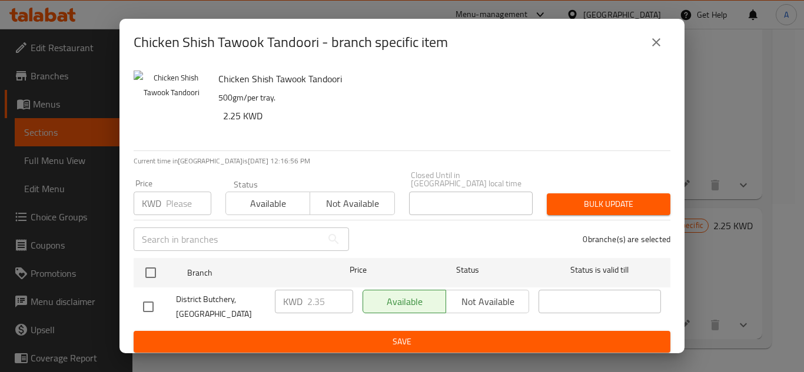
click at [648, 46] on button "close" at bounding box center [656, 42] width 28 height 28
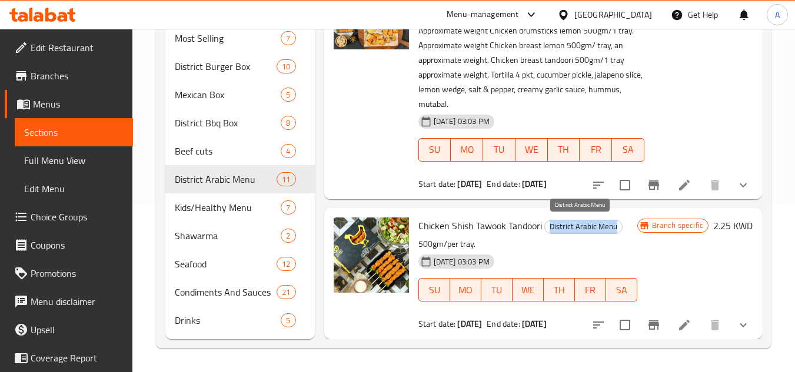
drag, startPoint x: 617, startPoint y: 228, endPoint x: 545, endPoint y: 227, distance: 72.4
click at [545, 227] on span "District Arabic Menu" at bounding box center [583, 227] width 77 height 14
click at [552, 232] on span "District Arabic Menu" at bounding box center [583, 227] width 77 height 14
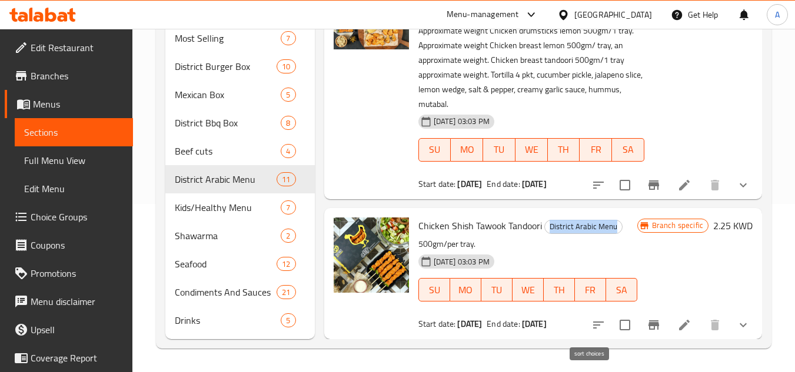
click at [593, 323] on icon "sort-choices" at bounding box center [598, 325] width 11 height 7
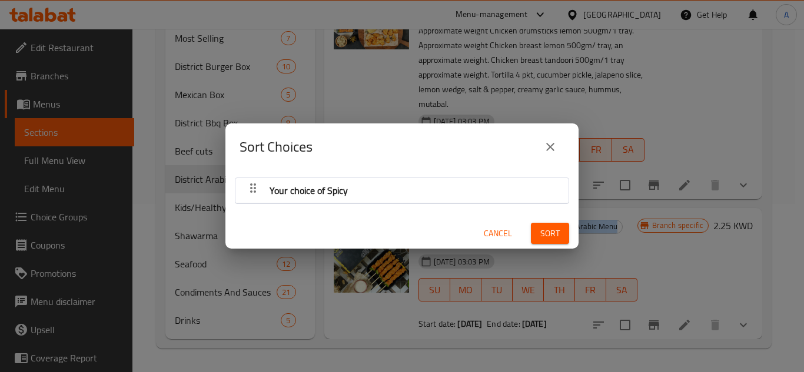
click at [557, 144] on button "close" at bounding box center [550, 147] width 28 height 28
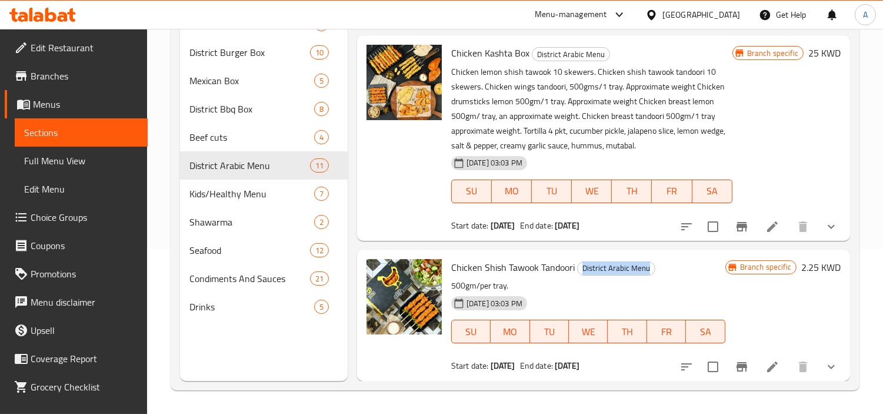
scroll to position [183, 0]
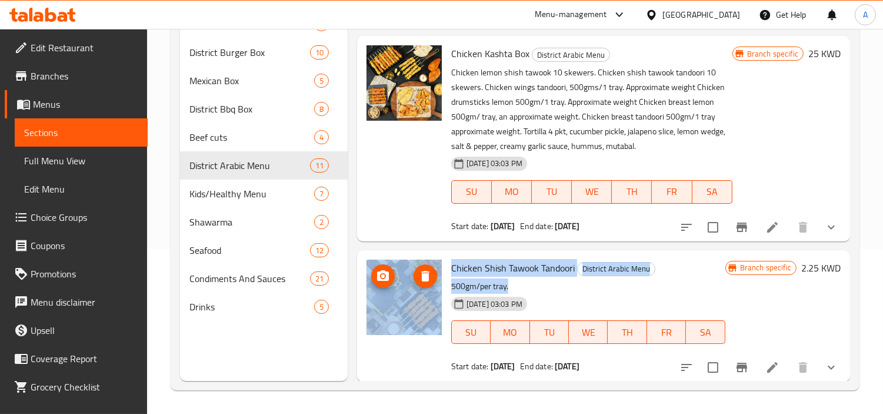
drag, startPoint x: 525, startPoint y: 291, endPoint x: 426, endPoint y: 271, distance: 101.4
click at [426, 271] on div "Chicken Shish Tawook Tandoori District Arabic Menu 500gm/per tray. [DATE] 03:03…" at bounding box center [604, 316] width 484 height 122
click at [468, 262] on span "Chicken Shish Tawook Tandoori" at bounding box center [513, 268] width 124 height 18
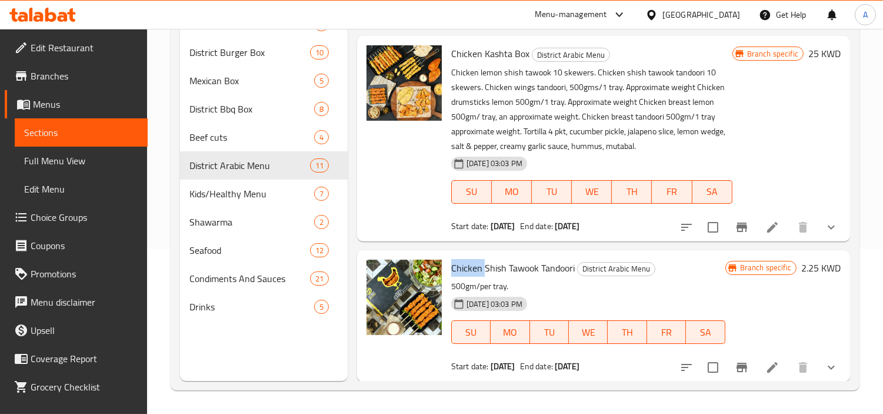
click at [468, 262] on span "Chicken Shish Tawook Tandoori" at bounding box center [513, 268] width 124 height 18
click at [691, 281] on p "500gm/per tray." at bounding box center [588, 286] width 274 height 15
drag, startPoint x: 575, startPoint y: 265, endPoint x: 656, endPoint y: 264, distance: 80.6
click at [656, 264] on h6 "Chicken Shish Tawook Tandoori District Arabic Menu" at bounding box center [588, 268] width 274 height 16
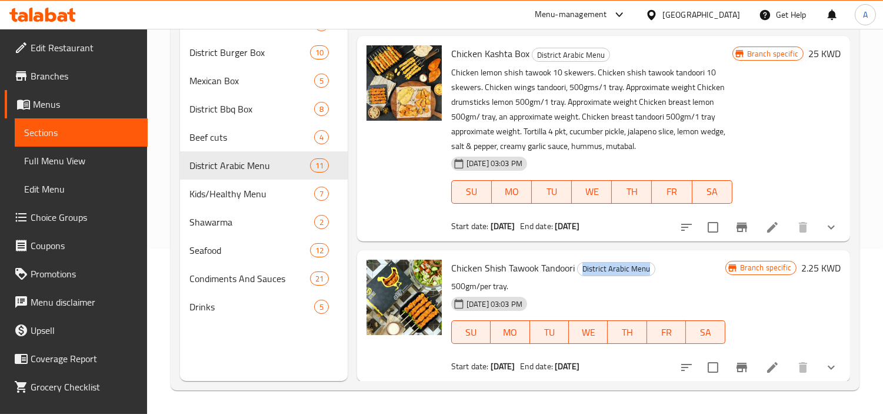
click at [803, 368] on button "show more" at bounding box center [831, 367] width 28 height 28
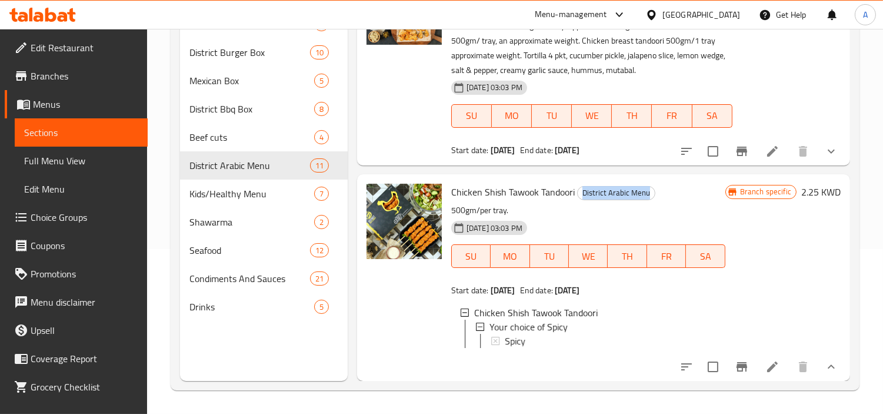
scroll to position [268, 0]
click at [803, 368] on div "Chicken Shish Tawook Tandoori District Arabic Menu 500gm/per tray. [DATE] 03:03…" at bounding box center [603, 277] width 493 height 207
drag, startPoint x: 824, startPoint y: 371, endPoint x: 882, endPoint y: 384, distance: 59.1
click at [803, 371] on icon "show more" at bounding box center [831, 367] width 14 height 14
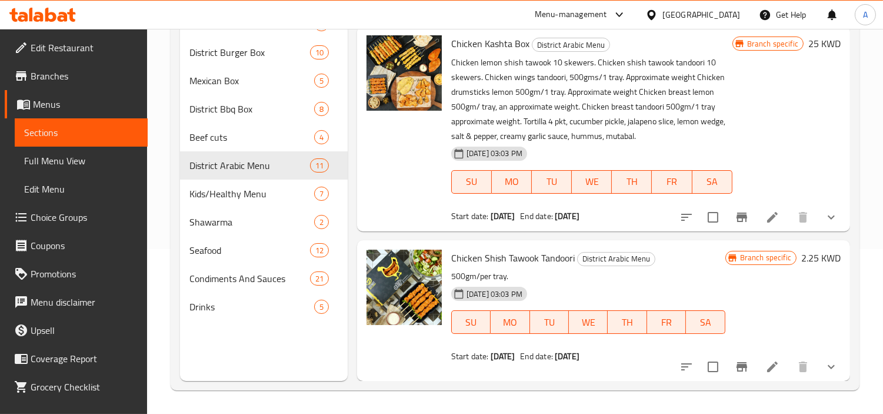
scroll to position [183, 0]
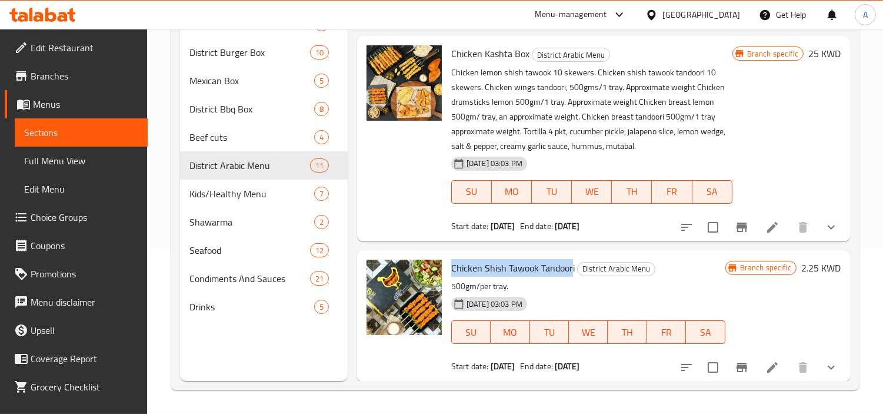
drag, startPoint x: 572, startPoint y: 267, endPoint x: 450, endPoint y: 257, distance: 122.2
click at [450, 257] on div "Chicken Shish Tawook Tandoori District Arabic Menu 500gm/per tray. [DATE] 03:03…" at bounding box center [589, 316] width 284 height 122
copy span "Chicken Shish Tawook Tandoor"
click at [739, 362] on icon "Branch-specific-item" at bounding box center [742, 367] width 14 height 14
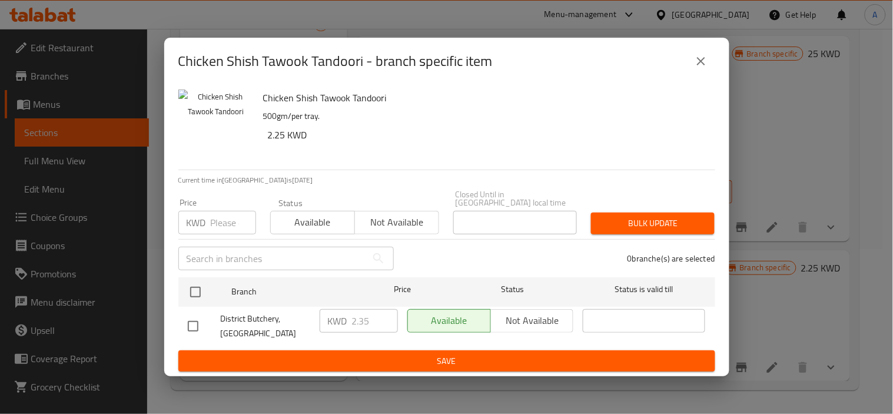
click at [742, 365] on div "Chicken Shish Tawook Tandoori - branch specific item Chicken Shish Tawook Tando…" at bounding box center [446, 207] width 893 height 414
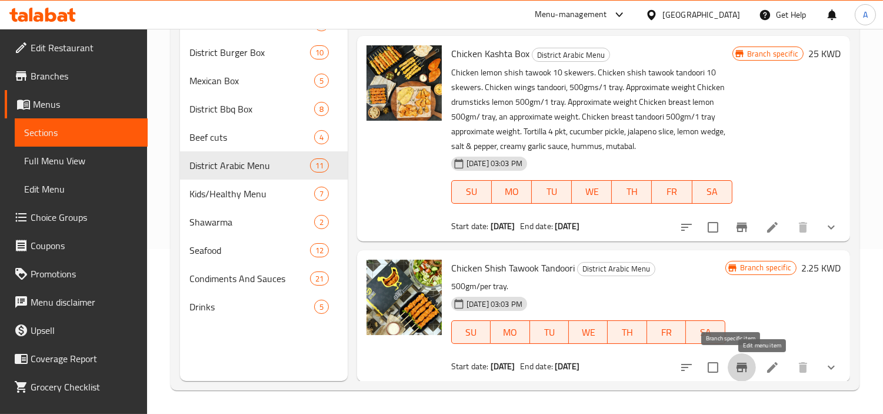
click at [767, 371] on icon at bounding box center [772, 367] width 11 height 11
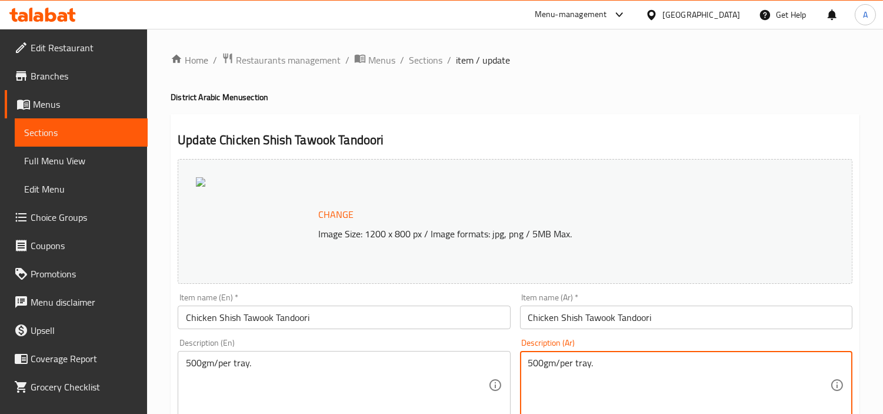
drag, startPoint x: 677, startPoint y: 361, endPoint x: 414, endPoint y: 343, distance: 263.1
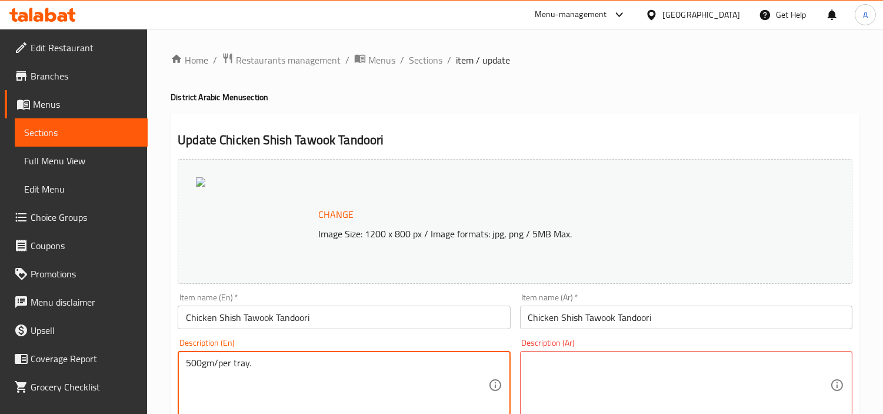
drag, startPoint x: 224, startPoint y: 365, endPoint x: 304, endPoint y: 362, distance: 80.7
click at [231, 368] on textarea "500gm/per tray." at bounding box center [337, 385] width 302 height 56
drag, startPoint x: 218, startPoint y: 367, endPoint x: 285, endPoint y: 367, distance: 67.7
click at [285, 367] on textarea "500gm/per tray." at bounding box center [337, 385] width 302 height 56
drag, startPoint x: 678, startPoint y: 381, endPoint x: 619, endPoint y: 372, distance: 59.6
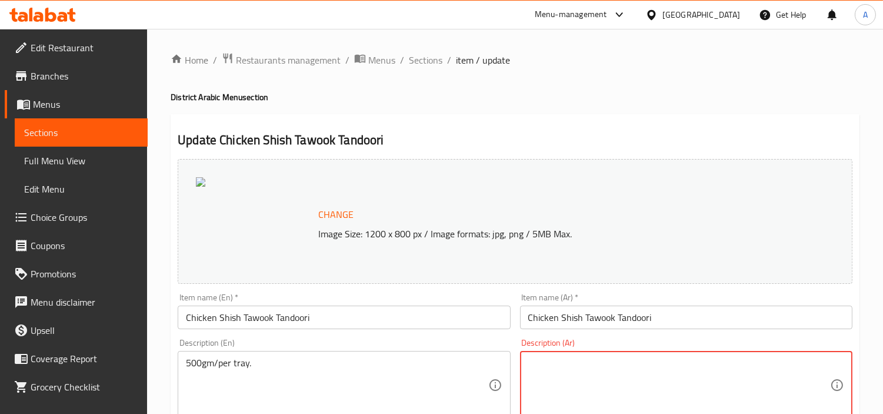
paste textarea "لكل صينية."
type textarea "لكل صينية."
drag, startPoint x: 326, startPoint y: 379, endPoint x: 0, endPoint y: 327, distance: 330.1
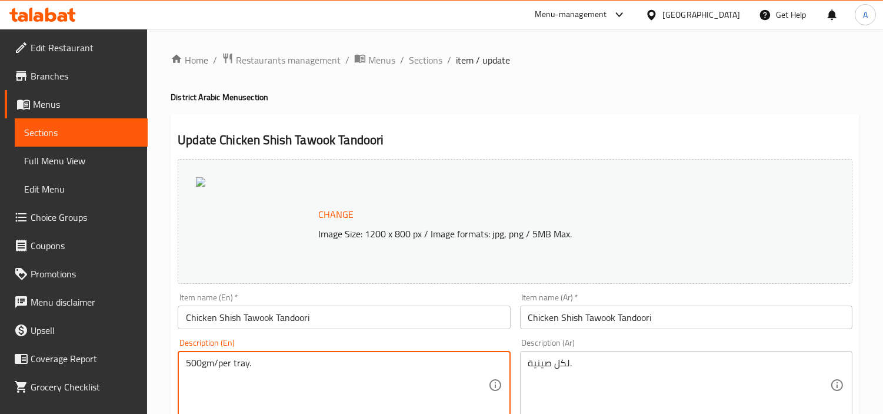
click at [215, 372] on textarea "500gm/per tray." at bounding box center [337, 385] width 302 height 56
drag, startPoint x: 217, startPoint y: 362, endPoint x: 59, endPoint y: 321, distance: 162.3
type textarea "per tray."
click at [374, 316] on input "Chicken Shish Tawook Tandoori" at bounding box center [344, 317] width 332 height 24
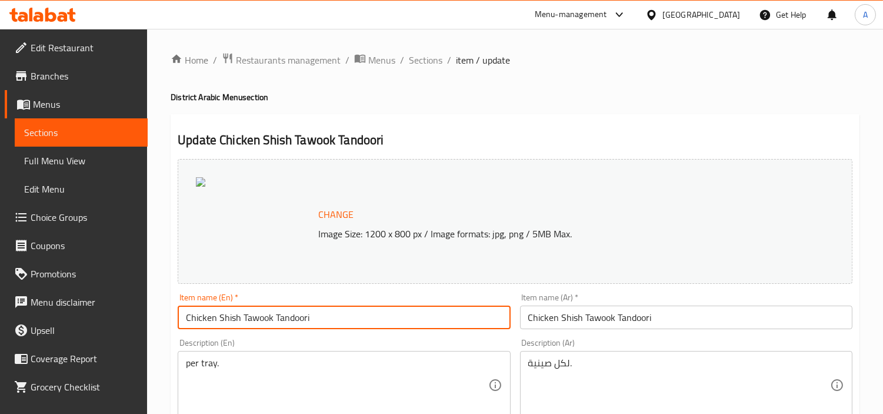
type input "Chicken Shish Tawook Tandoori"
click at [722, 325] on input "Chicken Shish Tawook Tandoori" at bounding box center [686, 317] width 332 height 24
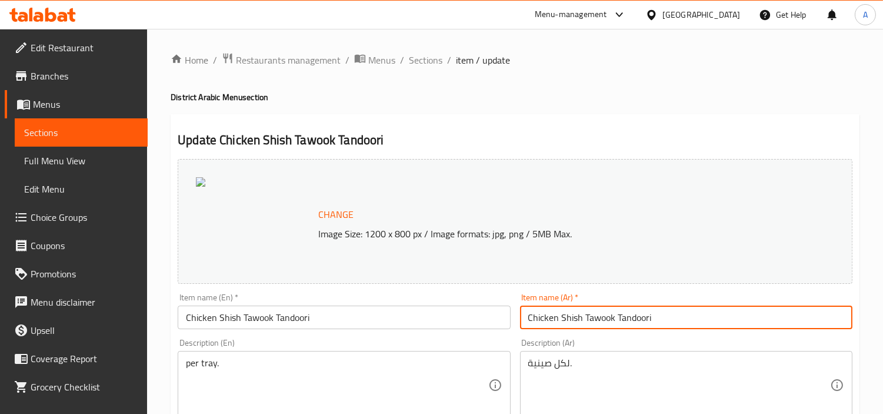
click at [722, 325] on input "Chicken Shish Tawook Tandoori" at bounding box center [686, 317] width 332 height 24
click at [335, 320] on input "Chicken Shish Tawook Tandoori" at bounding box center [344, 317] width 332 height 24
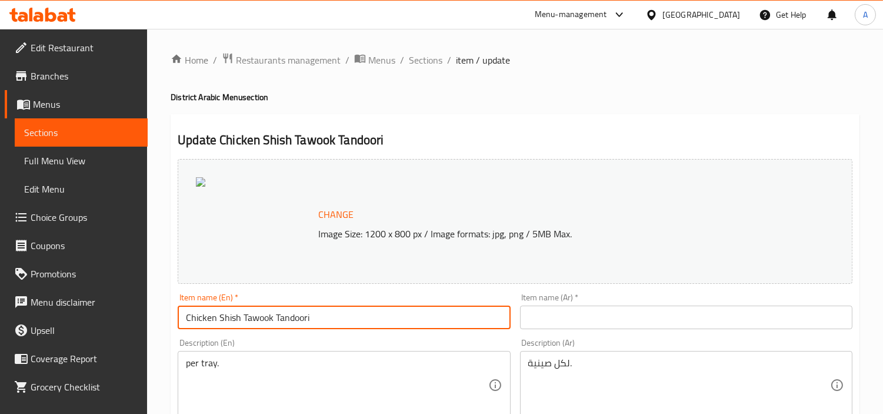
click at [398, 324] on input "Chicken Shish Tawook Tandoori" at bounding box center [344, 317] width 332 height 24
paste input "Approx. 500 gm"
type input "Chicken Shish Tawook Tandoori Approx. 500 gm"
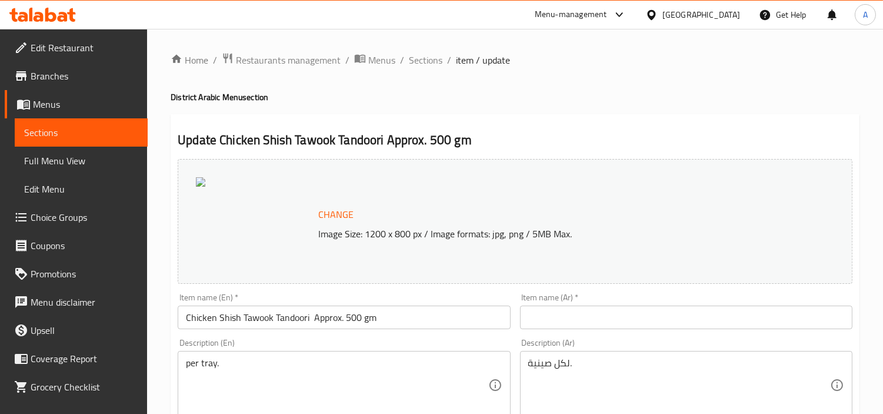
click at [404, 324] on input "Chicken Shish Tawook Tandoori Approx. 500 gm" at bounding box center [344, 317] width 332 height 24
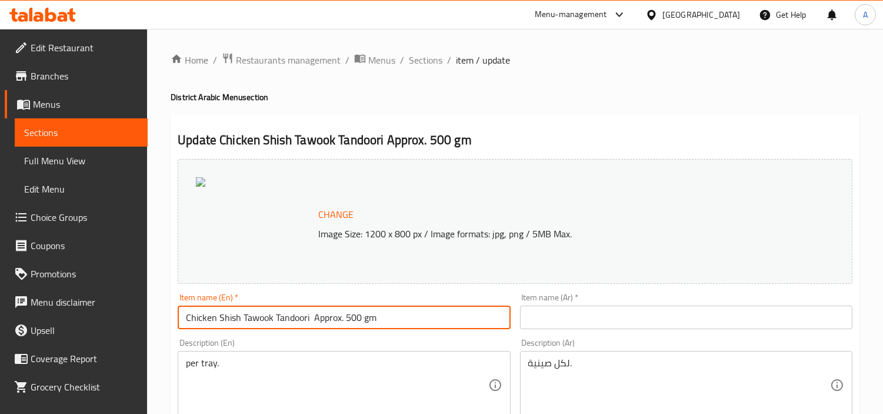
click at [404, 324] on input "Chicken Shish Tawook Tandoori Approx. 500 gm" at bounding box center [344, 317] width 332 height 24
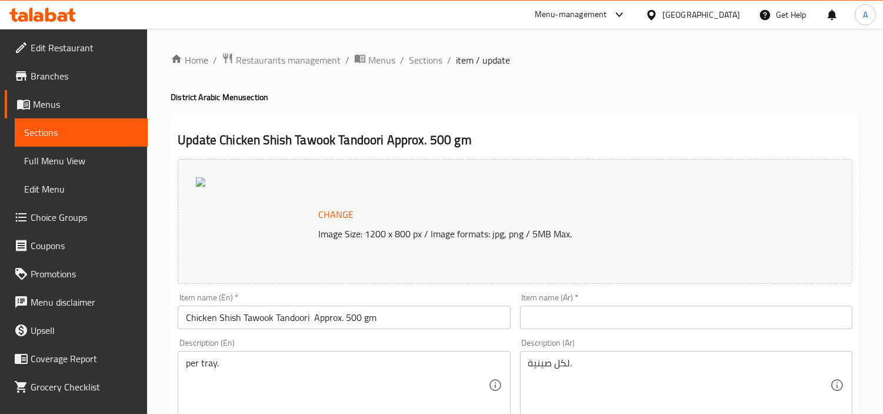
click at [786, 328] on input "text" at bounding box center [686, 317] width 332 height 24
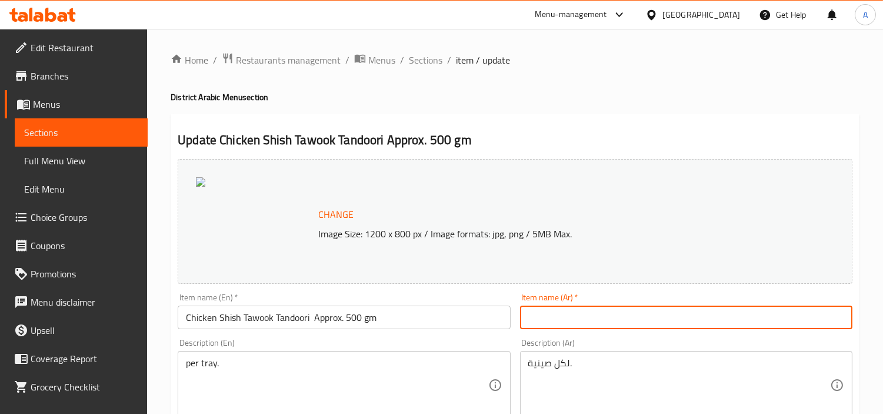
paste input "شيش طاووق دجاج تندوري، ٥٠٠ غرام تقريبًا"
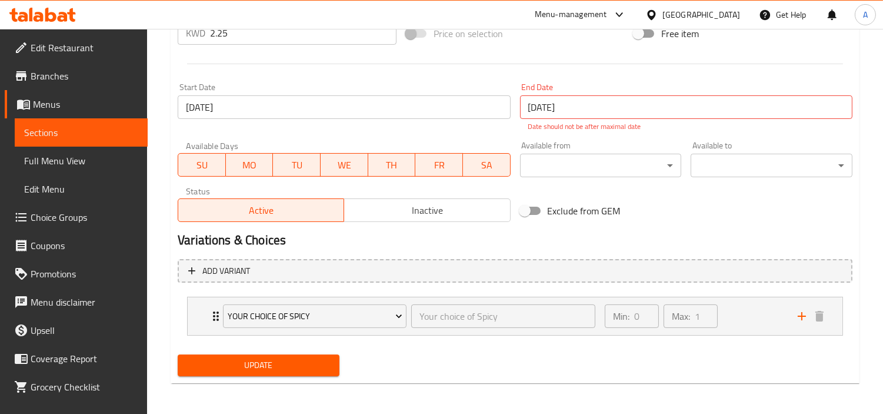
scroll to position [466, 0]
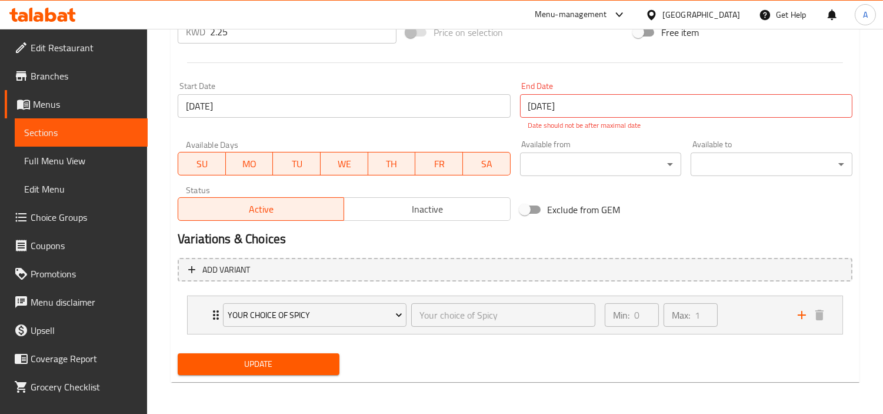
type input "شيش طاووق دجاج تندوري، ٥٠٠ غرام تقريبًا"
click at [283, 357] on span "Update" at bounding box center [258, 364] width 143 height 15
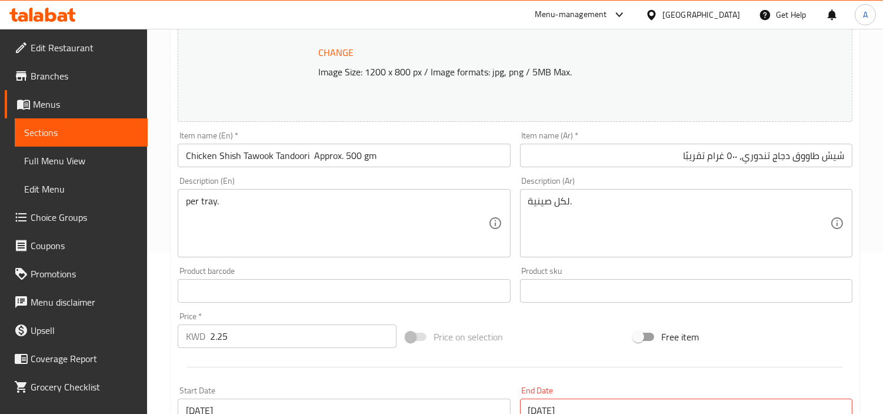
scroll to position [139, 0]
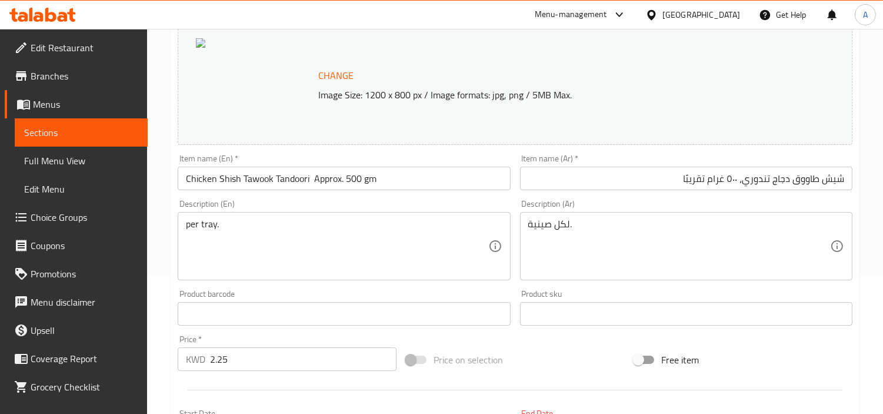
click at [404, 187] on input "Chicken Shish Tawook Tandoori Approx. 500 gm" at bounding box center [344, 179] width 332 height 24
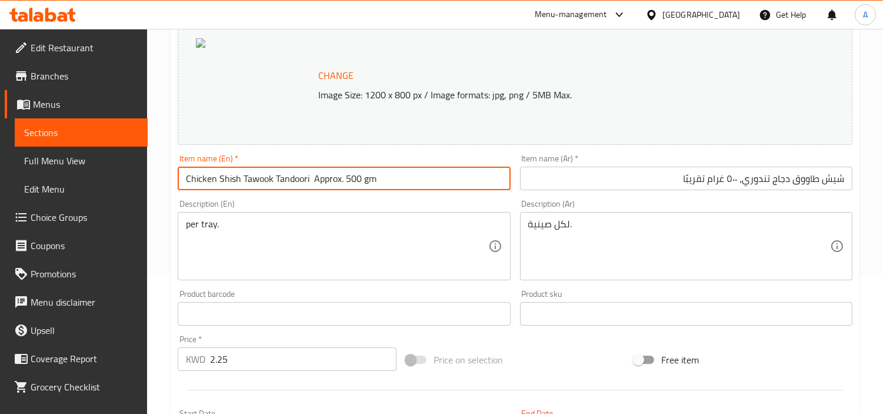
click at [404, 187] on input "Chicken Shish Tawook Tandoori Approx. 500 gm" at bounding box center [344, 179] width 332 height 24
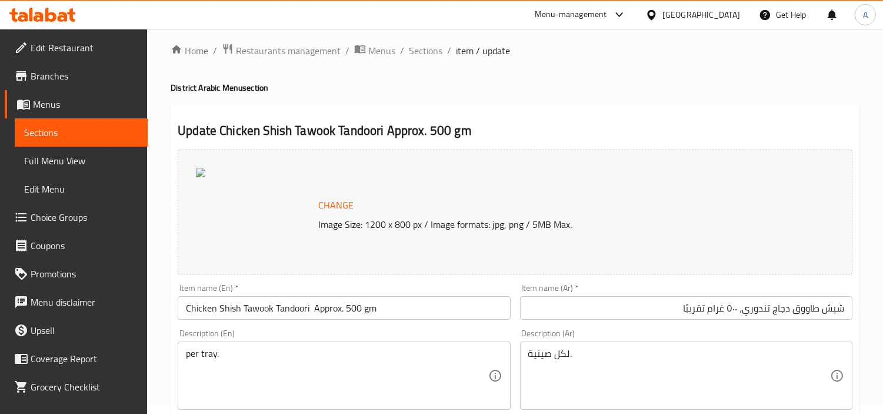
scroll to position [0, 0]
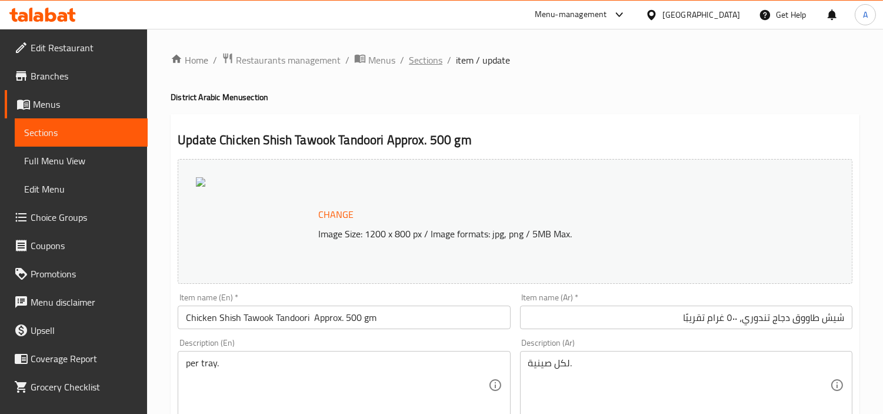
click at [414, 64] on span "Sections" at bounding box center [426, 60] width 34 height 14
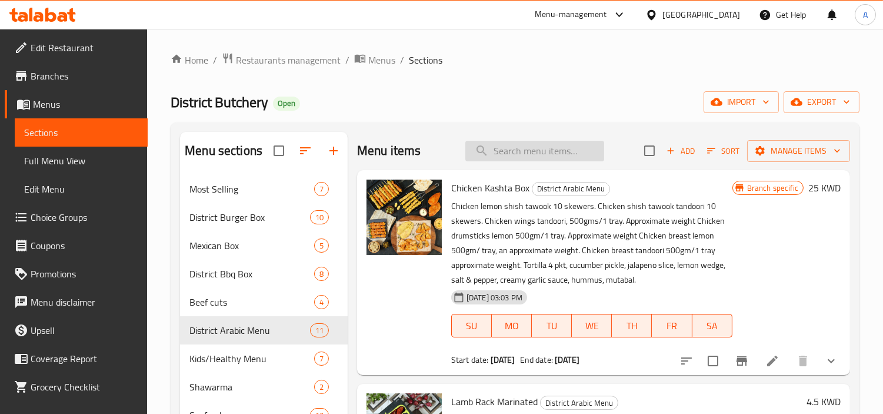
click at [508, 156] on input "search" at bounding box center [534, 151] width 139 height 21
paste input "CHICKEN BALSS"
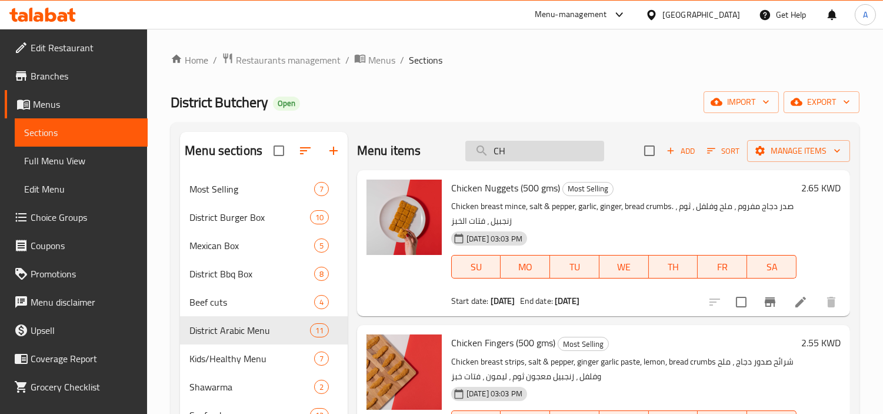
type input "C"
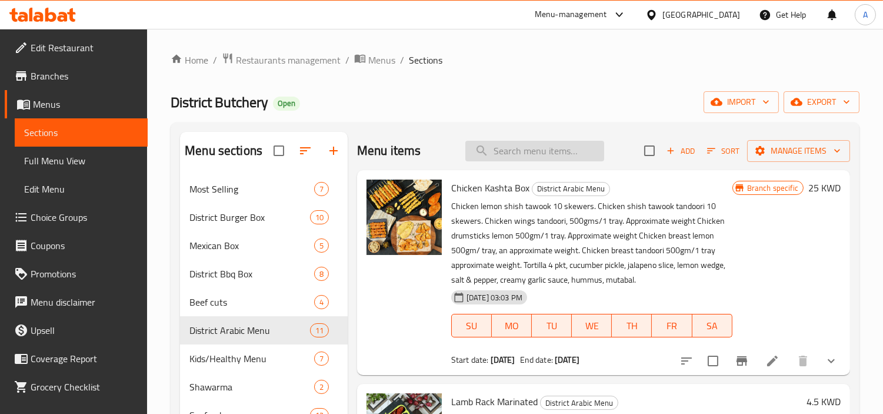
paste input "CHICKEN BALSS"
click at [508, 156] on input "CHICKEN BALSS" at bounding box center [534, 151] width 139 height 21
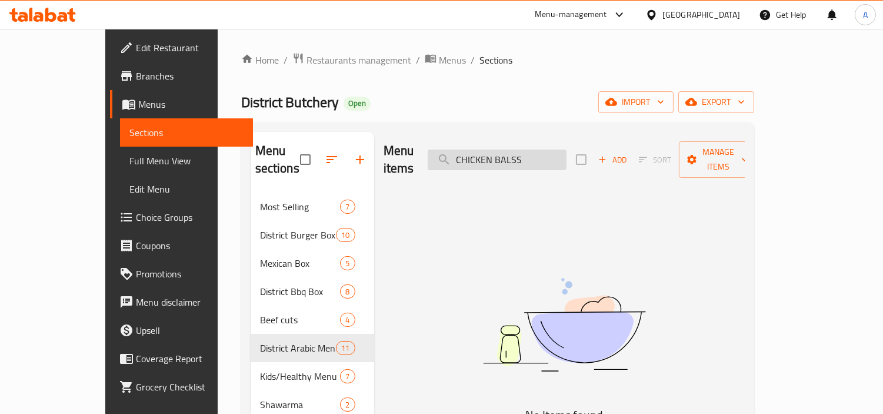
click at [508, 156] on input "CHICKEN BALSS" at bounding box center [497, 159] width 139 height 21
click at [545, 149] on input "BALSS" at bounding box center [497, 159] width 139 height 21
type input "B"
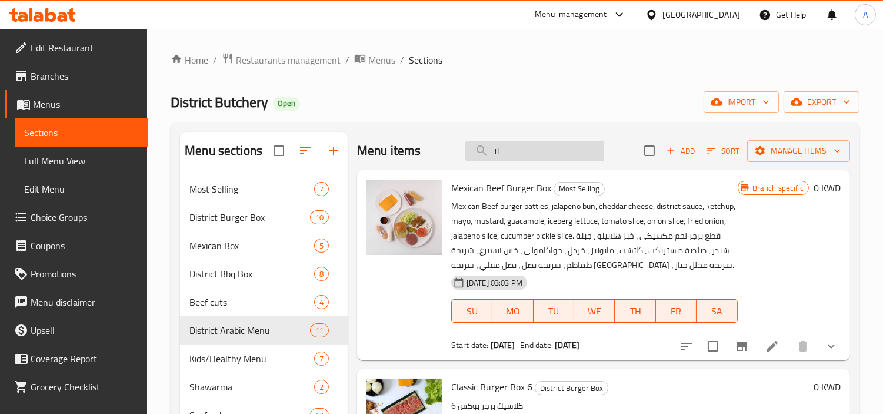
type input "ل"
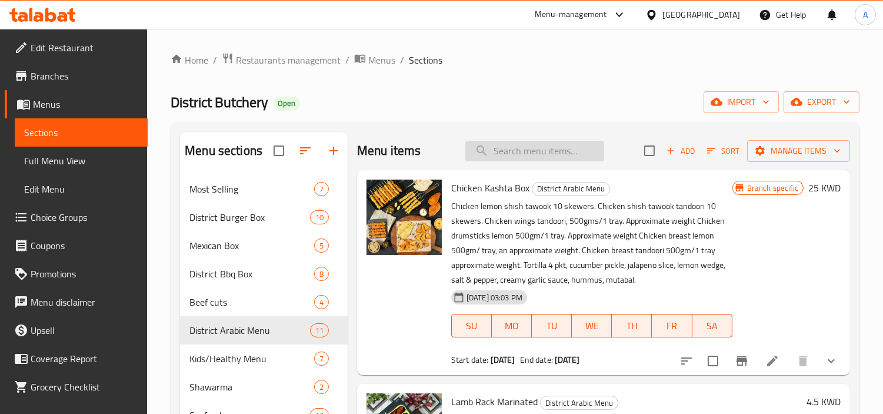
type input "n"
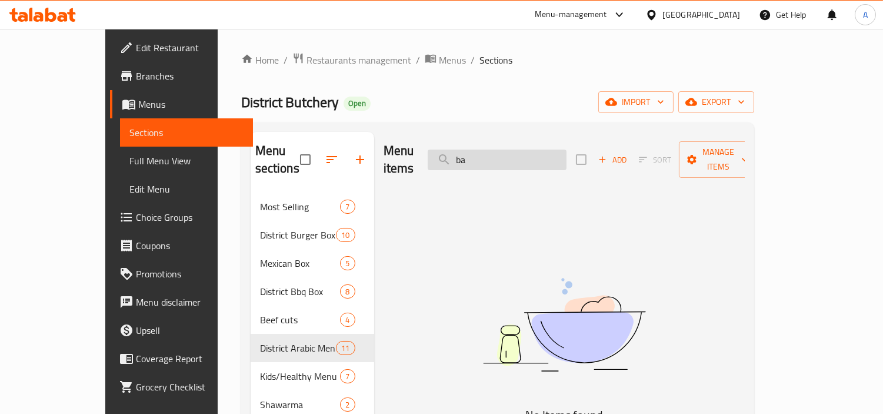
type input "b"
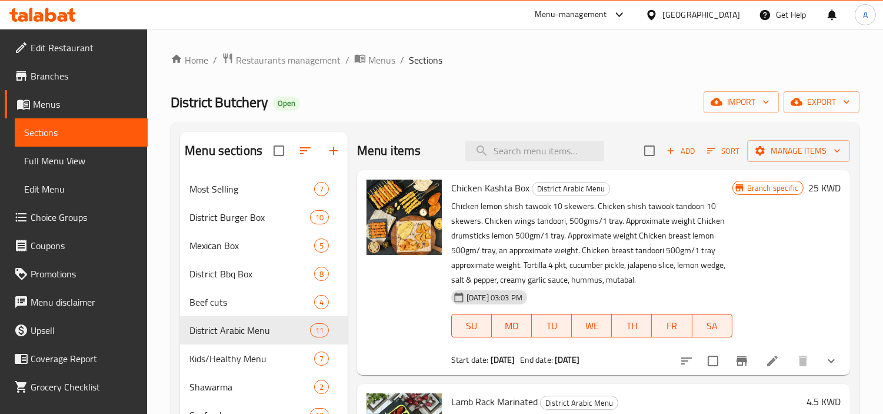
click at [604, 147] on div "Menu items Add Sort Manage items" at bounding box center [603, 151] width 493 height 38
paste input "Chicken balls"
click at [578, 151] on input "search" at bounding box center [534, 151] width 139 height 21
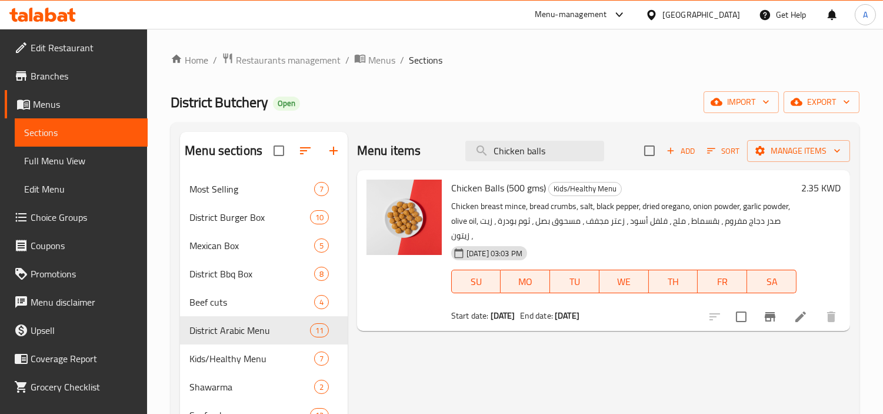
type input "Chicken balls"
drag, startPoint x: 460, startPoint y: 192, endPoint x: 524, endPoint y: 191, distance: 64.2
click at [524, 191] on span "Chicken Balls (500 gms)" at bounding box center [498, 188] width 95 height 18
click at [533, 197] on div "Chicken Balls (500 gms) Kids/Healthy Menu Chicken breast mince, bread crumbs, s…" at bounding box center [624, 250] width 355 height 151
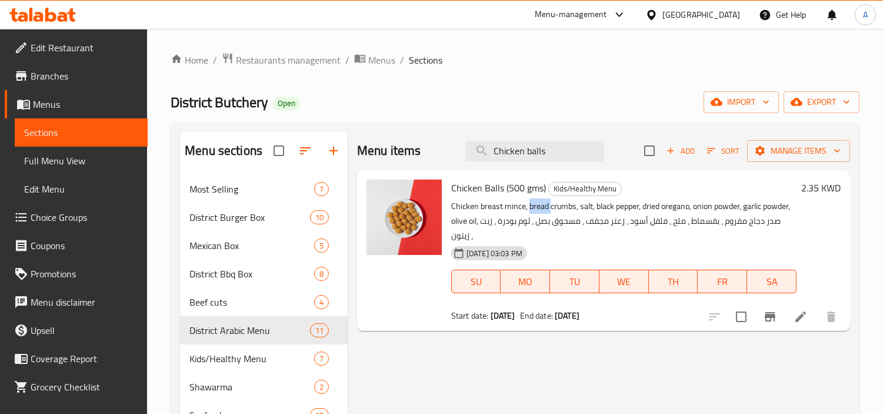
click at [533, 197] on div "Chicken Balls (500 gms) Kids/Healthy Menu Chicken breast mince, bread crumbs, s…" at bounding box center [624, 250] width 355 height 151
click at [534, 191] on span "Chicken Balls (500 gms)" at bounding box center [498, 188] width 95 height 18
copy h6 "Chicken Balls (500 gms)"
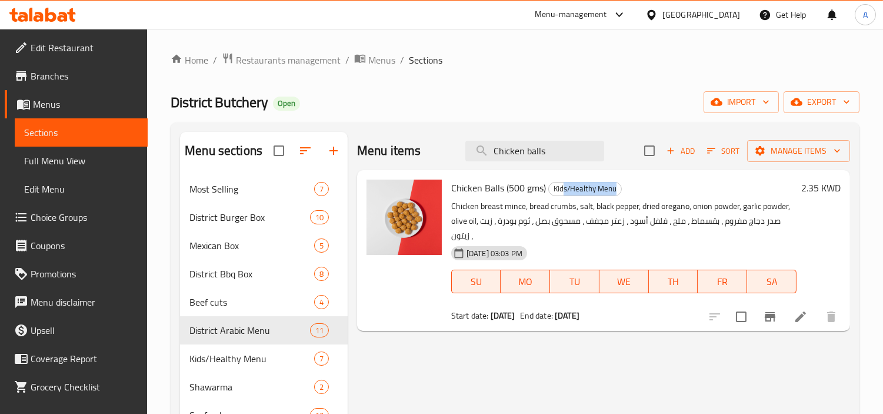
click at [645, 187] on h6 "Chicken Balls (500 gms) Kids/Healthy Menu" at bounding box center [623, 187] width 345 height 16
click at [760, 315] on button "Branch-specific-item" at bounding box center [770, 316] width 28 height 28
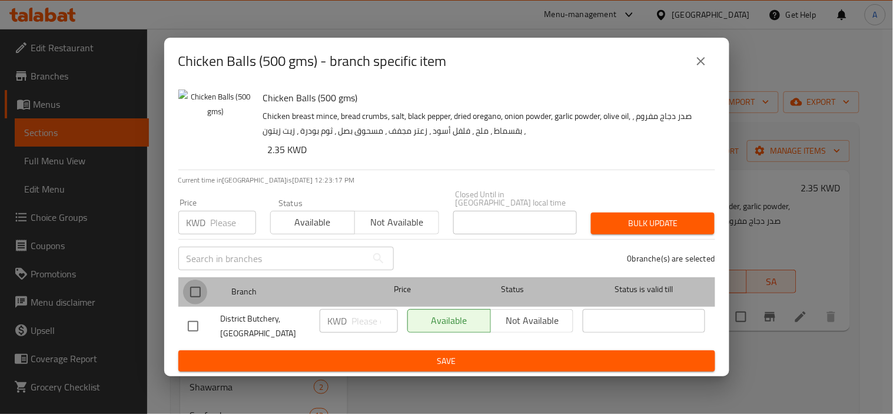
click at [197, 291] on input "checkbox" at bounding box center [195, 292] width 25 height 25
checkbox input "true"
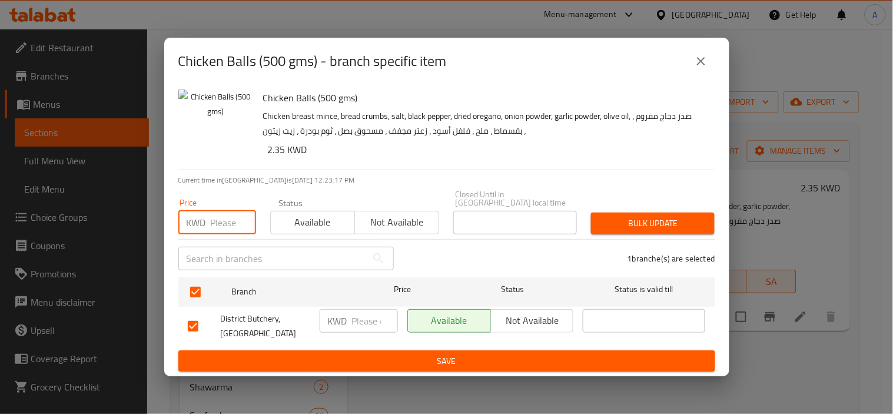
click at [214, 228] on input "number" at bounding box center [233, 223] width 45 height 24
paste input "2.450"
type input "2.450"
click at [627, 222] on span "Bulk update" at bounding box center [652, 223] width 105 height 15
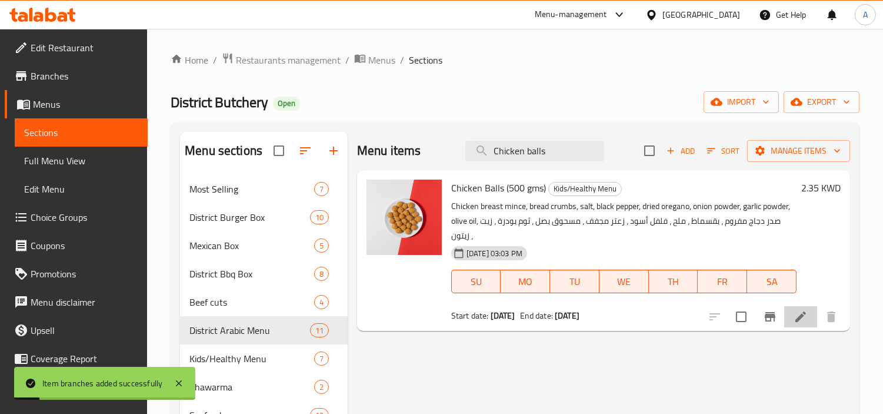
click at [787, 314] on li at bounding box center [800, 316] width 33 height 21
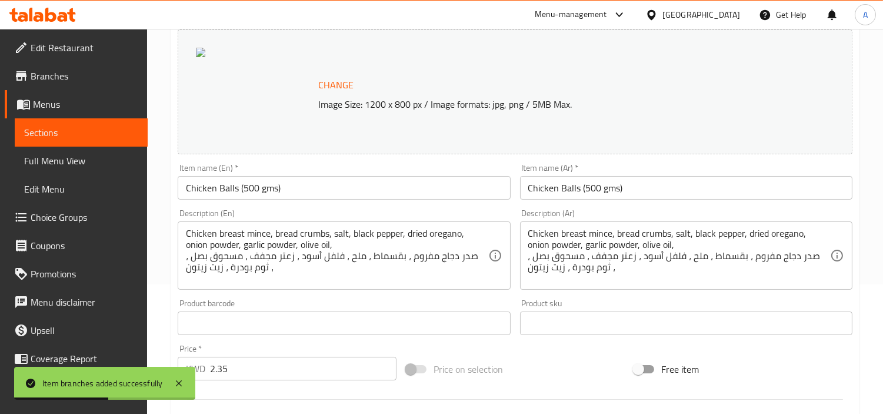
scroll to position [131, 0]
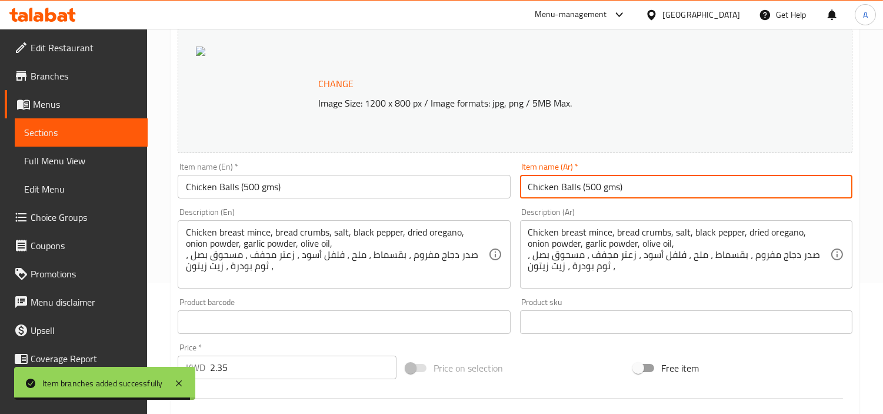
click at [678, 185] on input "Chicken Balls (500 gms)" at bounding box center [686, 187] width 332 height 24
drag, startPoint x: 678, startPoint y: 185, endPoint x: 133, endPoint y: 127, distance: 548.1
click at [133, 127] on div "Edit Restaurant Branches Menus Sections Full Menu View Edit Menu Choice Groups …" at bounding box center [441, 314] width 883 height 833
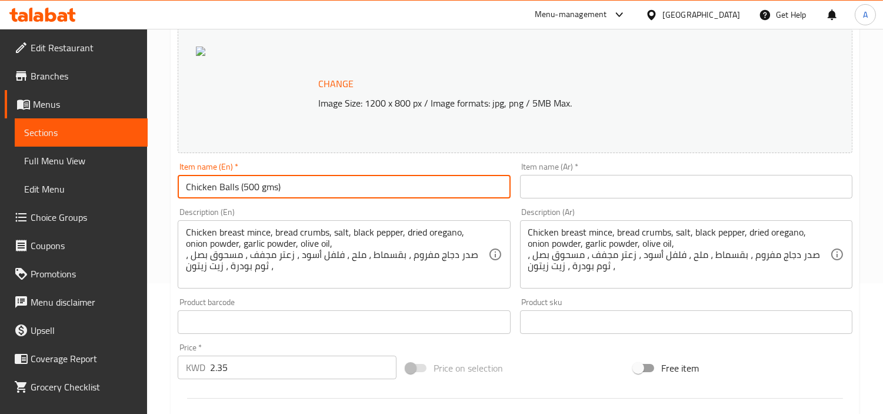
drag, startPoint x: 298, startPoint y: 191, endPoint x: 241, endPoint y: 191, distance: 57.1
click at [241, 191] on input "Chicken Balls (500 gms)" at bounding box center [344, 187] width 332 height 24
click at [247, 189] on input "Chicken Balls (500 gms)" at bounding box center [344, 187] width 332 height 24
paste input "Approx"
type input "Chicken Balls (Approx 500 gms)"
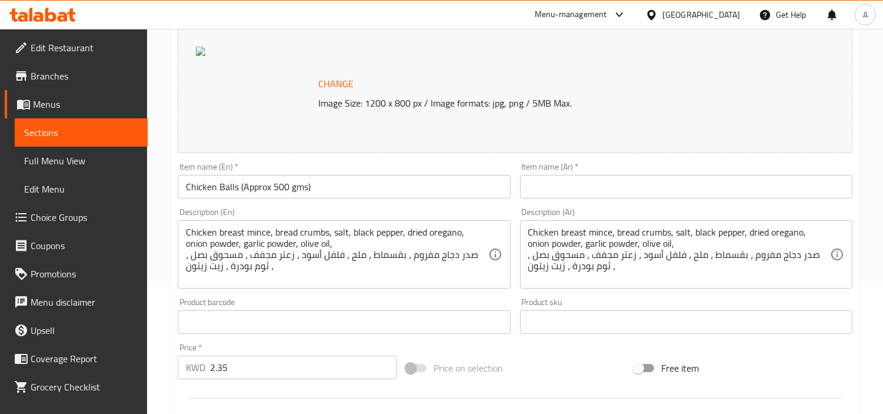
click at [714, 198] on div "Item name (Ar)   * Item name (Ar) *" at bounding box center [686, 180] width 342 height 45
click at [721, 183] on input "text" at bounding box center [686, 187] width 332 height 24
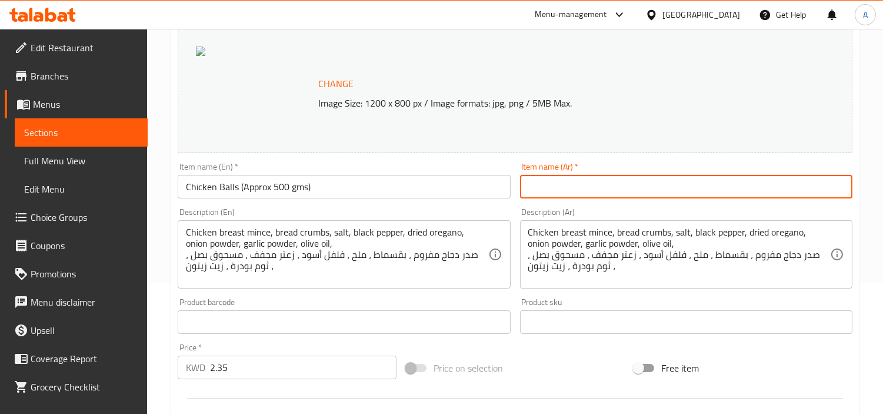
paste input "كرات الدجاج (حوالي 500 جرام)"
type input "كرات الدجاج (حوالي 500 جرام)"
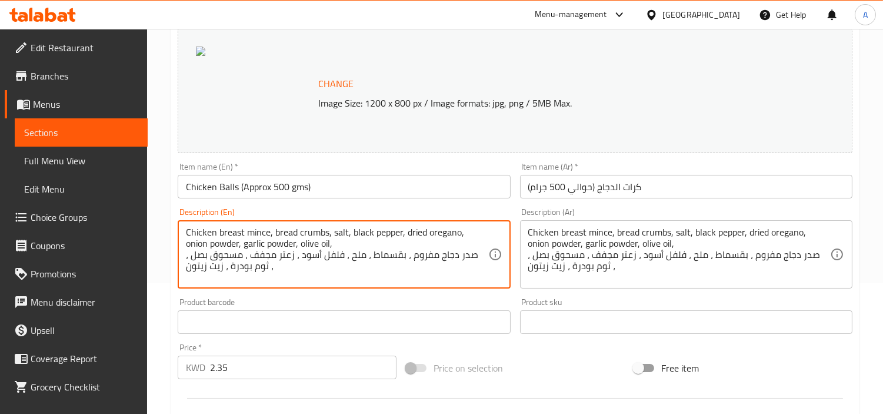
drag, startPoint x: 311, startPoint y: 244, endPoint x: 169, endPoint y: 231, distance: 141.9
click at [240, 240] on textarea "Chicken breast mince, bread crumbs, salt, black pepper, dried oregano, onion po…" at bounding box center [337, 255] width 302 height 56
click at [450, 233] on textarea "Chicken breast mince, bread crumbs, salt, black pepper, dried oregano, onion po…" at bounding box center [337, 255] width 302 height 56
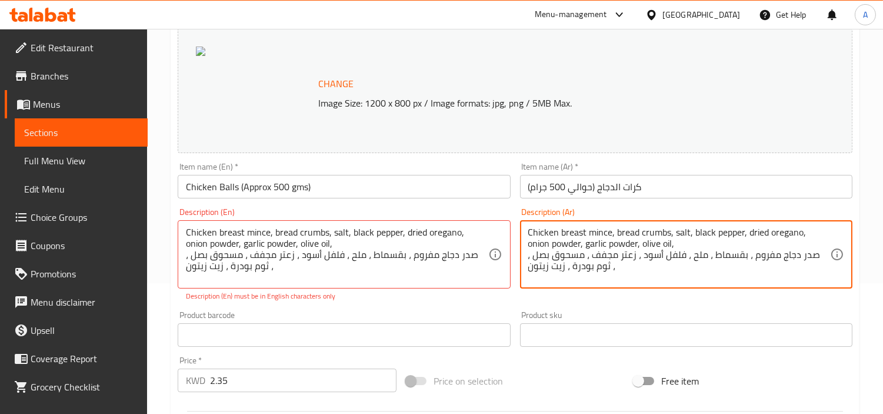
click at [636, 257] on textarea "Chicken breast mince, bread crumbs, salt, black pepper, dried oregano, onion po…" at bounding box center [679, 255] width 302 height 56
click at [643, 260] on textarea "Chicken breast mince, bread crumbs, salt, black pepper, dried oregano, onion po…" at bounding box center [679, 255] width 302 height 56
click at [578, 257] on textarea "Chicken breast mince, bread crumbs, salt, black pepper, dried oregano, onion po…" at bounding box center [679, 255] width 302 height 56
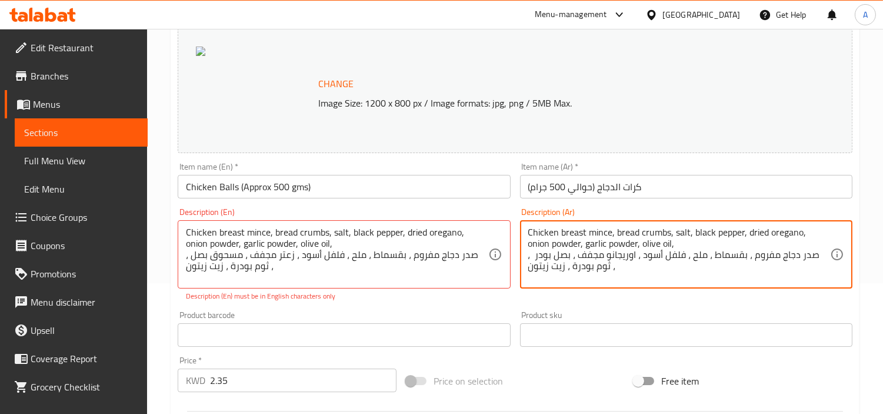
type textarea "Chicken breast mince, bread crumbs, salt, black pepper, dried oregano, onion po…"
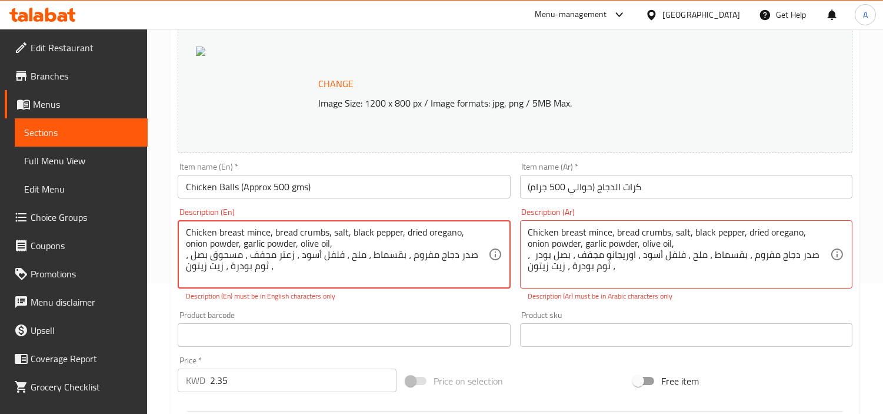
drag, startPoint x: 302, startPoint y: 275, endPoint x: 461, endPoint y: 259, distance: 159.7
click at [459, 251] on textarea "Chicken breast mince, bread crumbs, salt, black pepper, dried oregano, onion po…" at bounding box center [337, 255] width 302 height 56
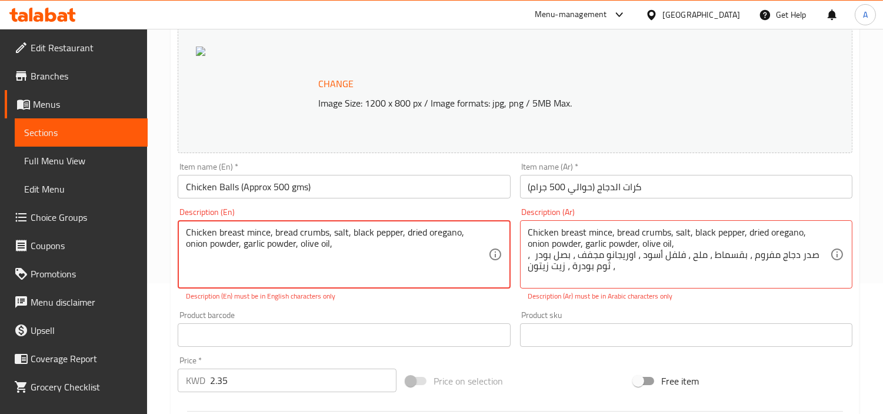
type textarea "Chicken breast mince, bread crumbs, salt, black pepper, dried oregano, onion po…"
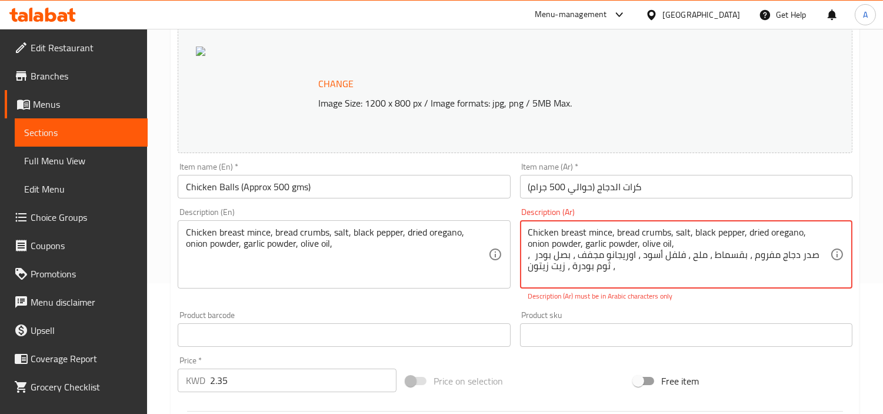
click at [620, 239] on textarea "Chicken breast mince, bread crumbs, salt, black pepper, dried oregano, onion po…" at bounding box center [679, 255] width 302 height 56
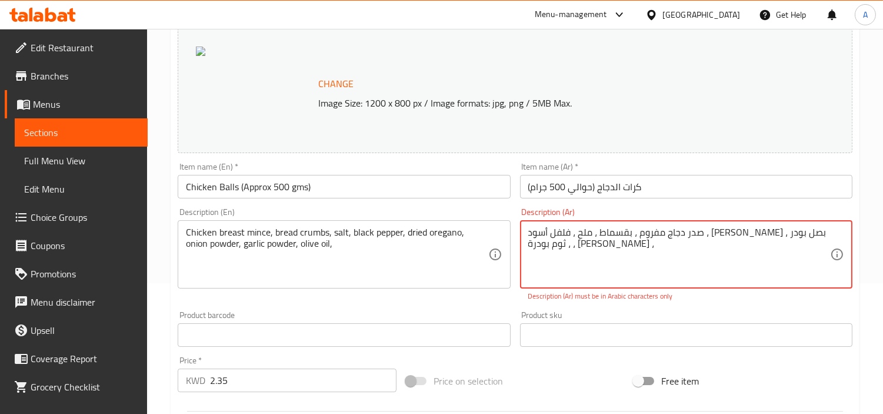
type textarea "صدر دجاج مفروم ، بقسماط ، ملح ، فلفل أسود ، [PERSON_NAME] ، بصل بودر ، ثوم بودر…"
click at [755, 324] on input "text" at bounding box center [686, 335] width 332 height 24
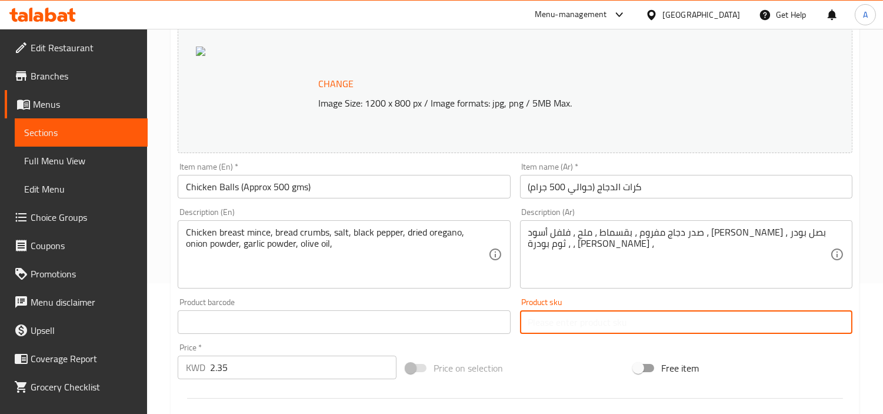
click at [781, 298] on div "Product sku Product sku" at bounding box center [686, 316] width 332 height 36
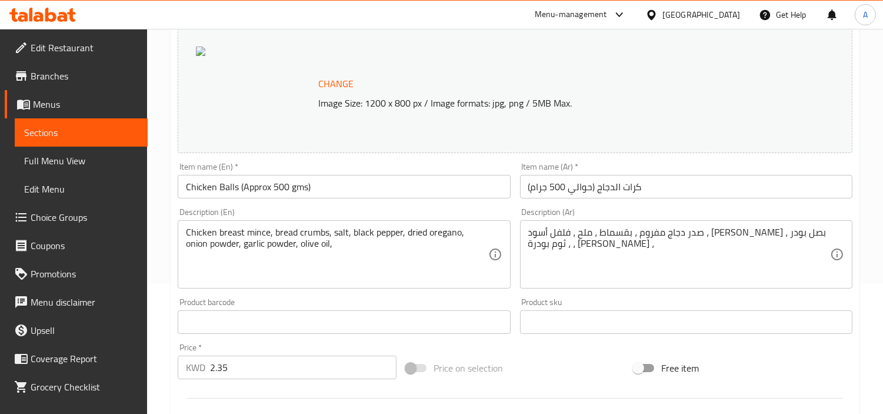
click at [696, 186] on input "كرات الدجاج (حوالي 500 جرام)" at bounding box center [686, 187] width 332 height 24
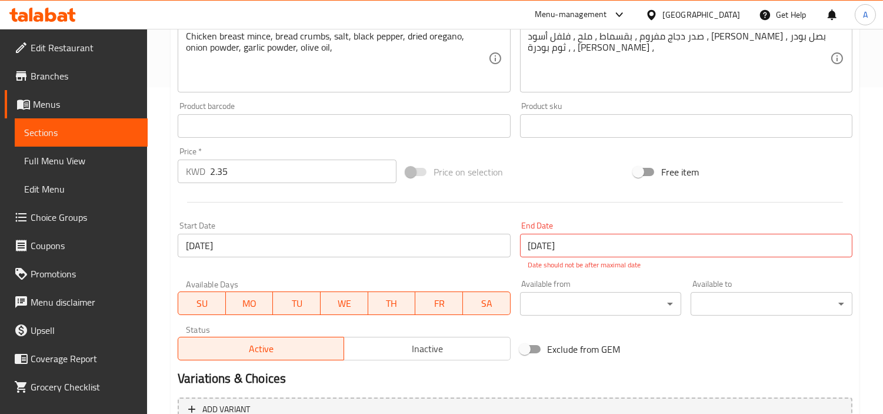
scroll to position [445, 0]
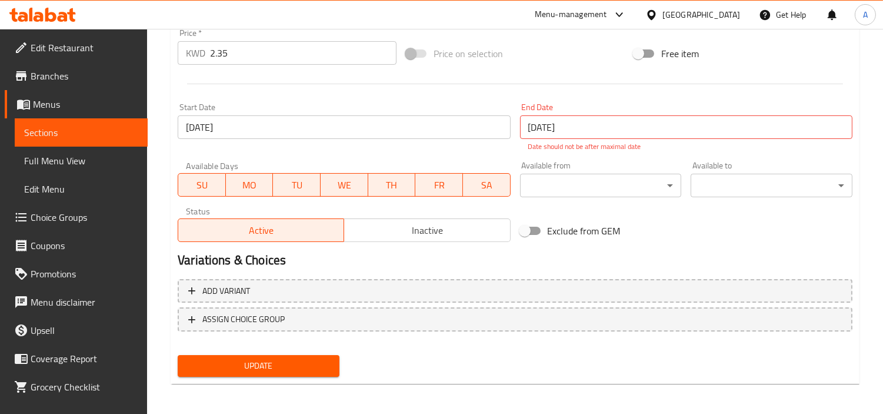
click at [683, 239] on div "Exclude from GEM" at bounding box center [629, 231] width 228 height 32
click at [281, 367] on span "Update" at bounding box center [258, 365] width 143 height 15
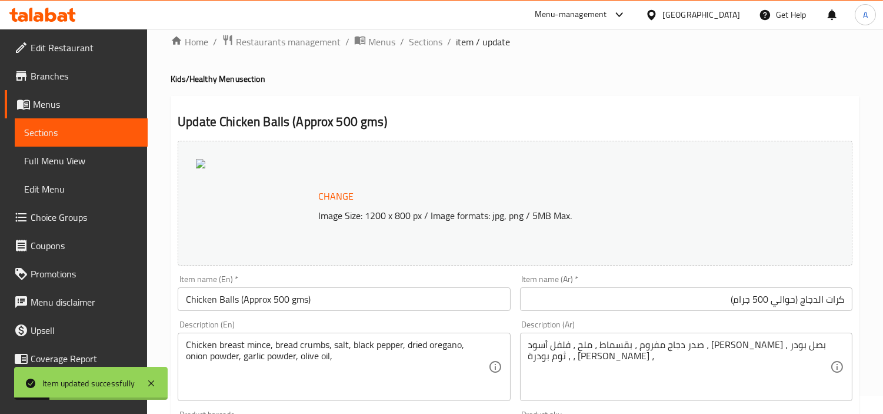
scroll to position [0, 0]
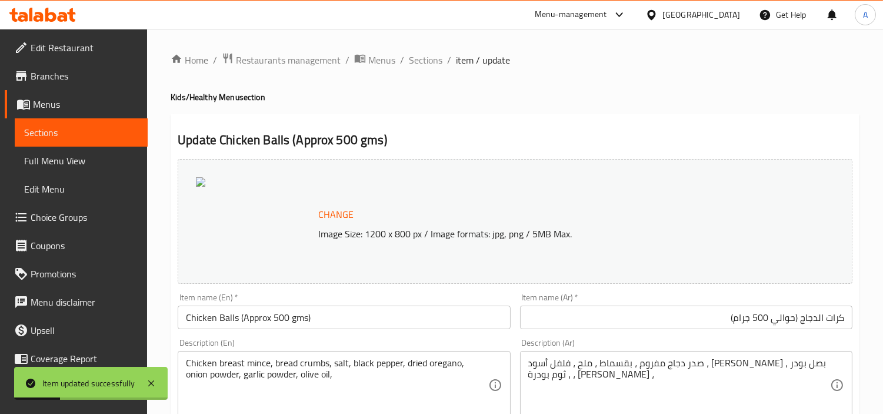
drag, startPoint x: 425, startPoint y: 61, endPoint x: 456, endPoint y: 89, distance: 42.0
click at [425, 61] on span "Sections" at bounding box center [426, 60] width 34 height 14
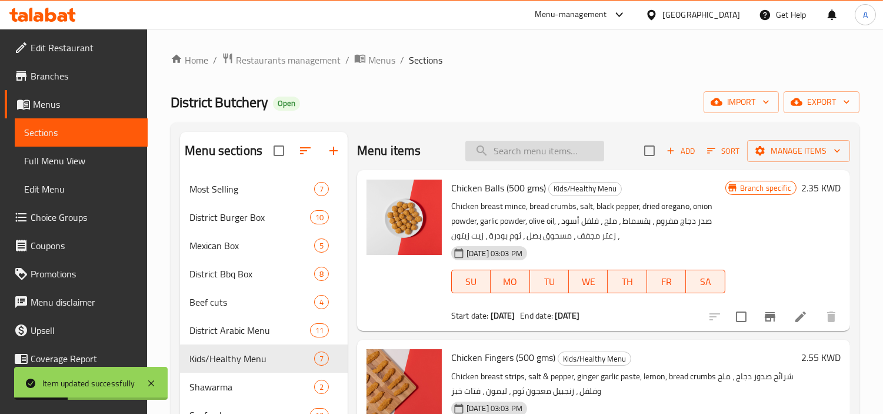
click at [531, 155] on input "search" at bounding box center [534, 151] width 139 height 21
paste input "Chicken Balls (Approx 500 gms)"
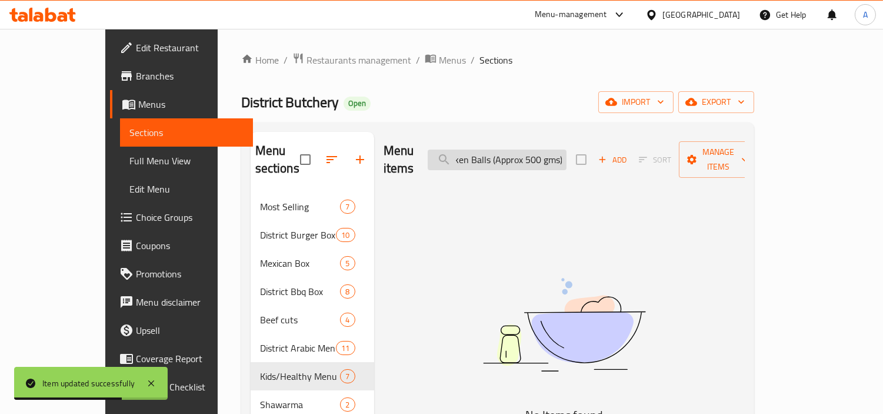
click at [567, 151] on input "Chicken Balls (Approx 500 gms)" at bounding box center [497, 159] width 139 height 21
click at [500, 156] on input "Chicken Balls (Approx 500 gms)" at bounding box center [497, 159] width 139 height 21
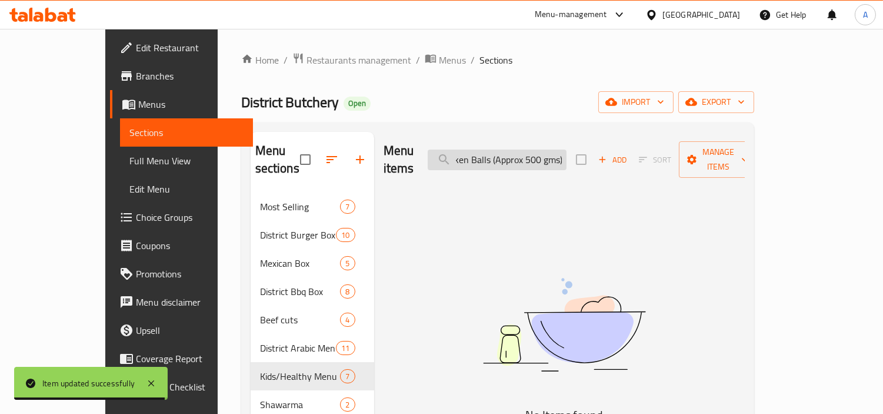
click at [500, 156] on input "Chicken Balls (Approx 500 gms)" at bounding box center [497, 159] width 139 height 21
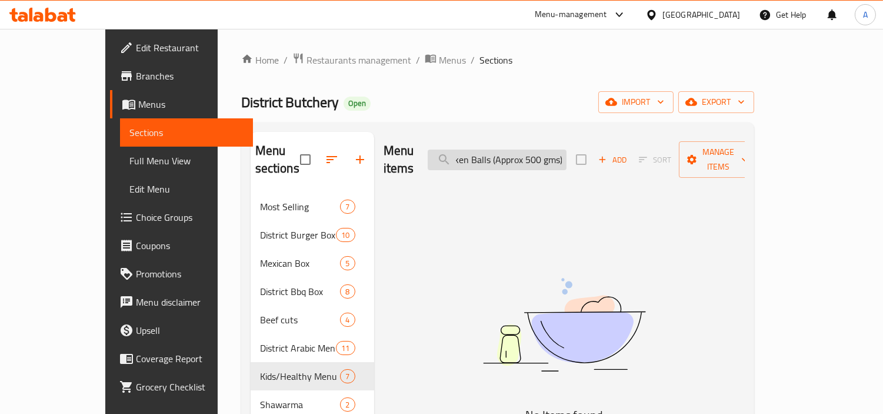
paste input "search"
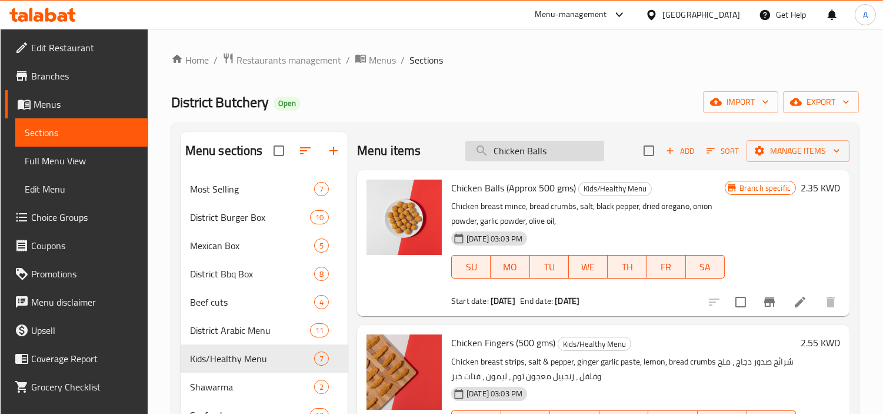
type input "Chicken"
paste input "Chicken Balls (Approx 500 gms)"
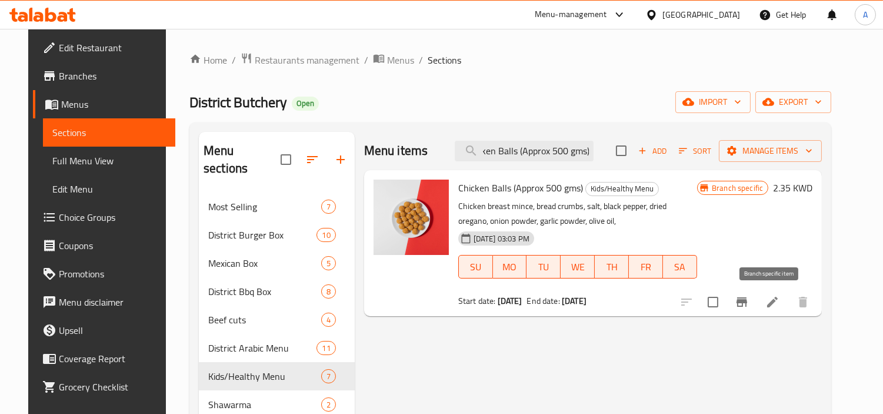
type input "Chicken Balls (Approx 500 gms)"
click at [756, 294] on button "Branch-specific-item" at bounding box center [742, 302] width 28 height 28
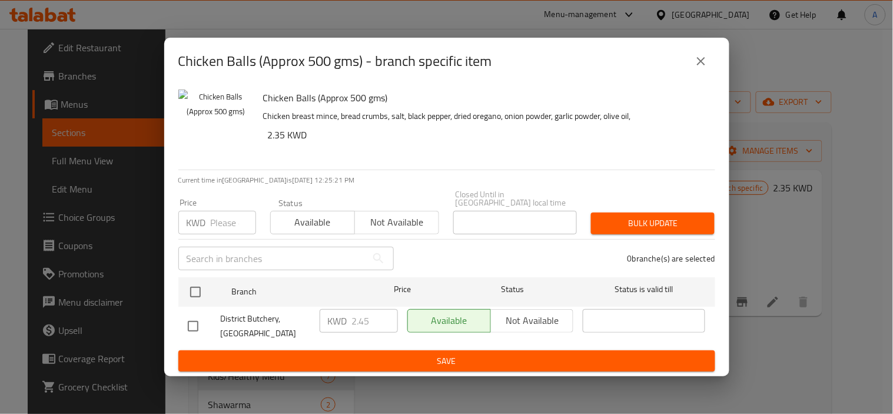
click at [707, 75] on button "close" at bounding box center [701, 61] width 28 height 28
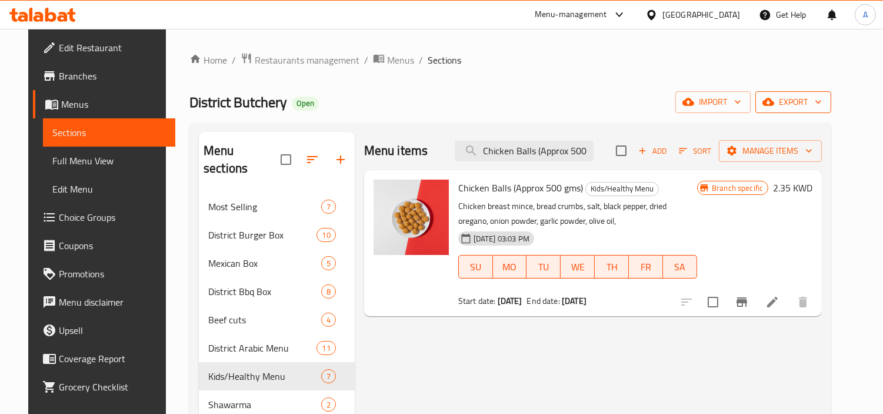
click at [803, 109] on button "export" at bounding box center [794, 102] width 76 height 22
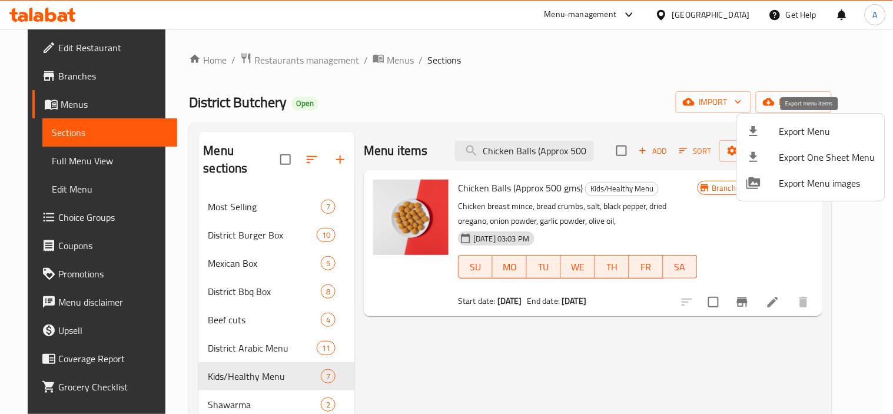
click at [776, 128] on div at bounding box center [762, 131] width 33 height 14
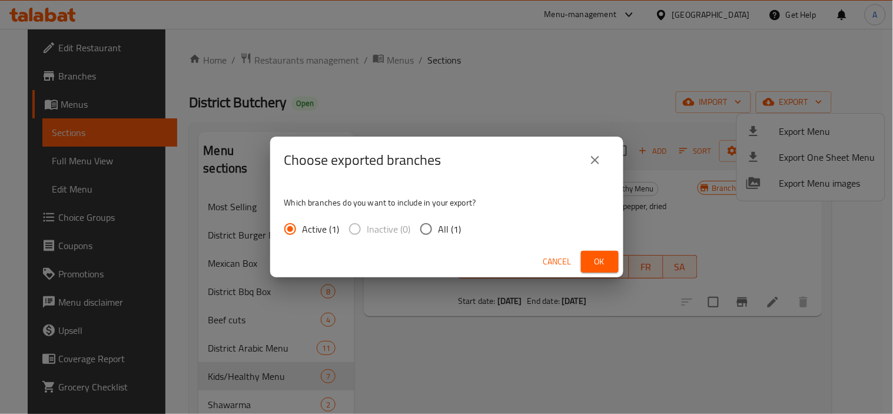
click at [437, 218] on label "All (1)" at bounding box center [438, 229] width 48 height 25
click at [437, 218] on input "All (1)" at bounding box center [426, 229] width 25 height 25
radio input "true"
click at [596, 259] on span "Ok" at bounding box center [599, 261] width 19 height 15
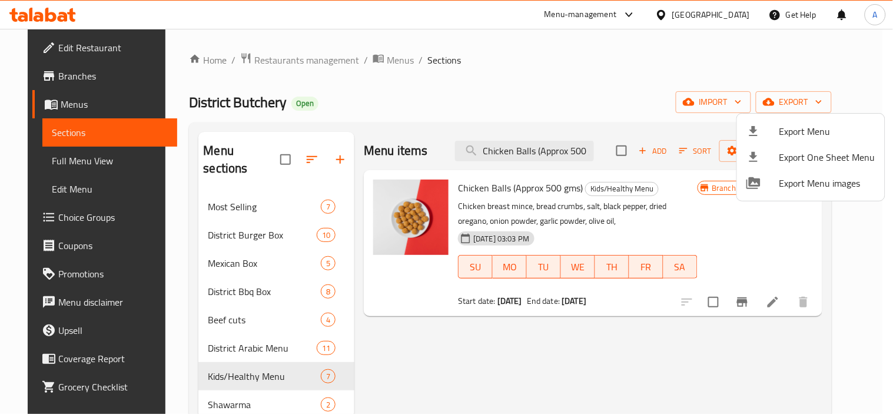
click at [46, 167] on div at bounding box center [446, 207] width 893 height 414
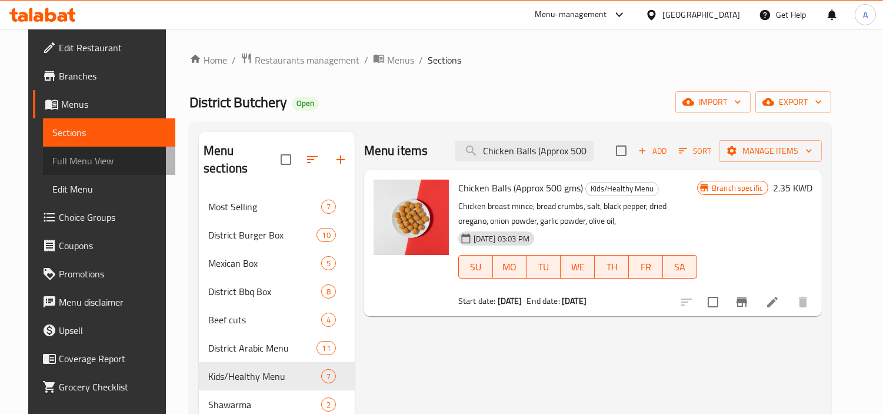
click at [112, 154] on span "Full Menu View" at bounding box center [109, 161] width 114 height 14
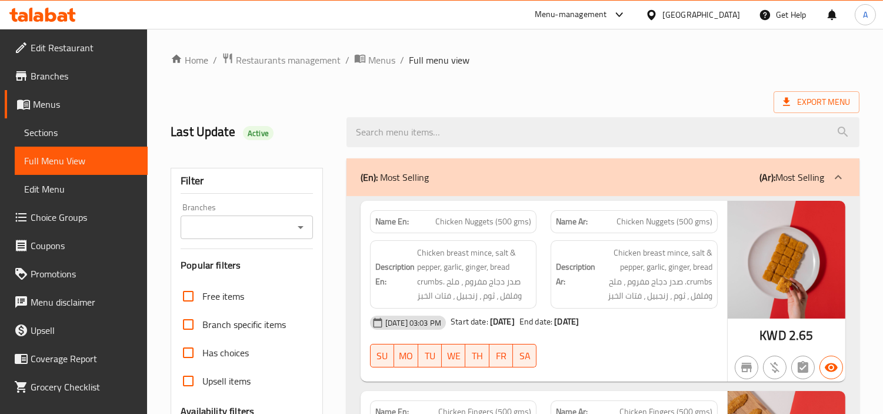
click at [265, 234] on input "Branches" at bounding box center [237, 227] width 106 height 16
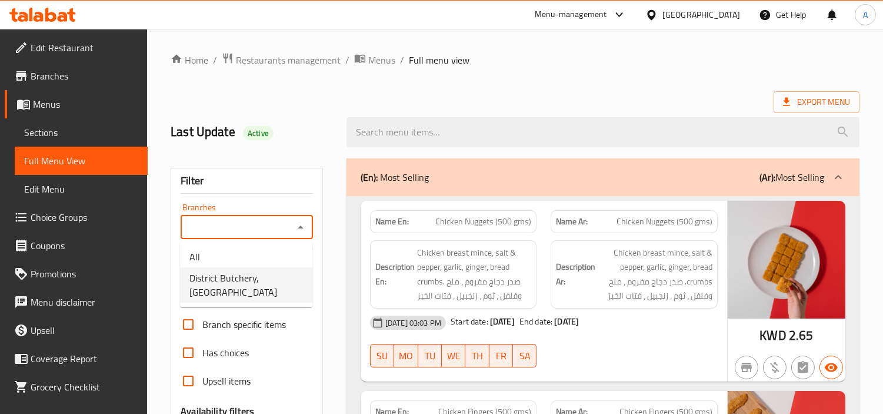
click at [274, 275] on span "District Butchery, [GEOGRAPHIC_DATA]" at bounding box center [246, 285] width 114 height 28
type input "District Butchery, [GEOGRAPHIC_DATA]"
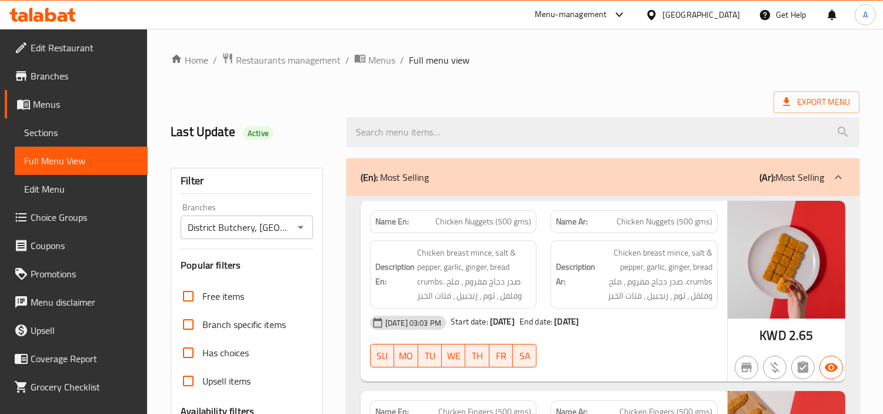
click at [544, 62] on ol "Home / Restaurants management / Menus / Full menu view" at bounding box center [515, 59] width 689 height 15
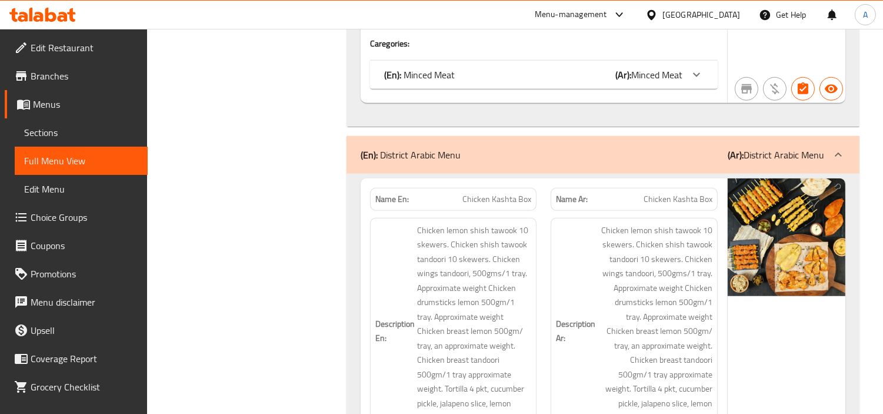
scroll to position [11164, 0]
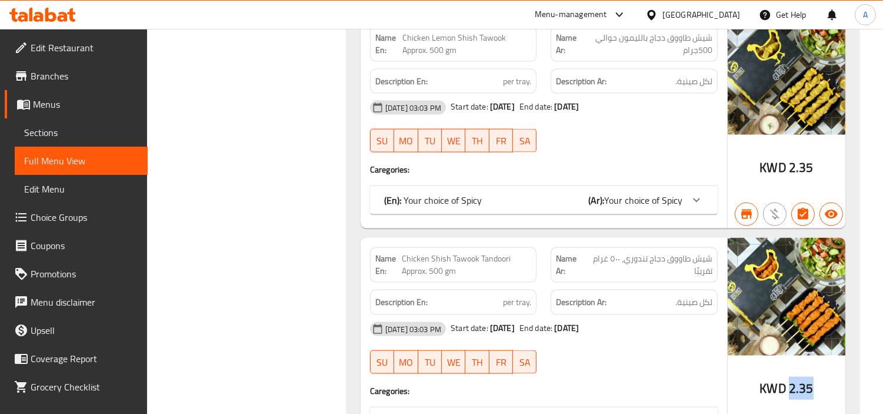
drag, startPoint x: 789, startPoint y: 342, endPoint x: 822, endPoint y: 343, distance: 33.0
click at [803, 343] on div "KWD 2.35" at bounding box center [787, 344] width 118 height 212
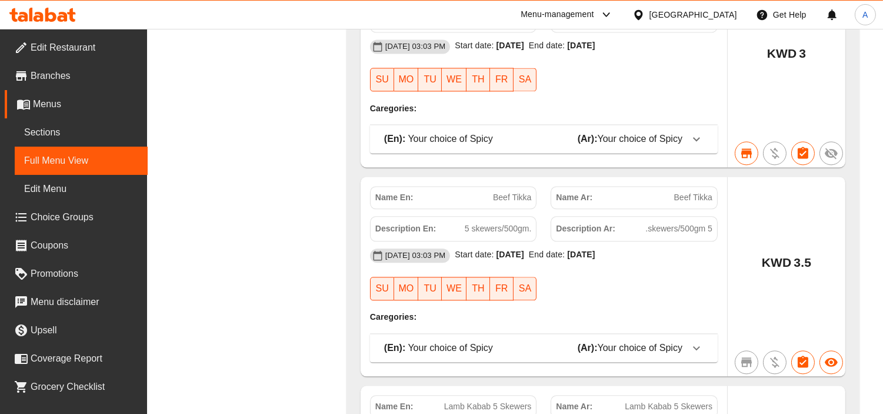
scroll to position [12965, 0]
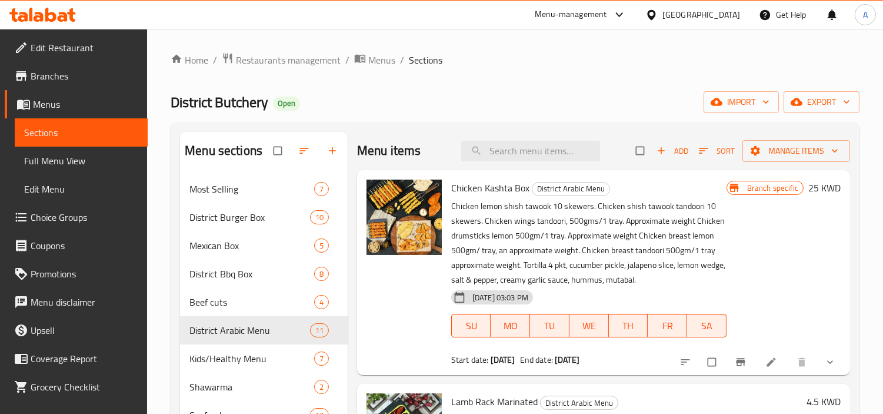
click at [38, 56] on link "Edit Restaurant" at bounding box center [76, 48] width 143 height 28
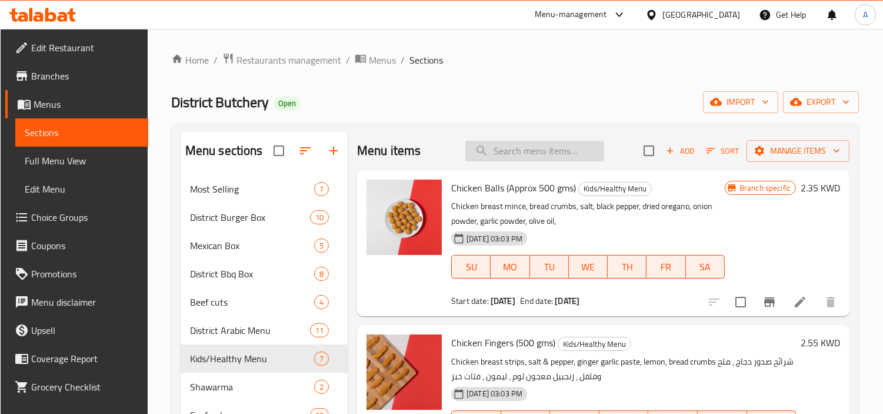
click at [566, 141] on input "search" at bounding box center [534, 151] width 139 height 21
paste input "CHICKEN FINGERS"
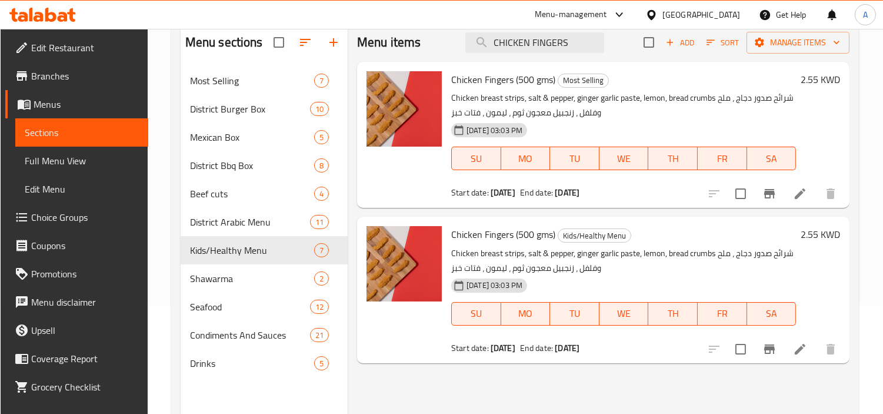
scroll to position [131, 0]
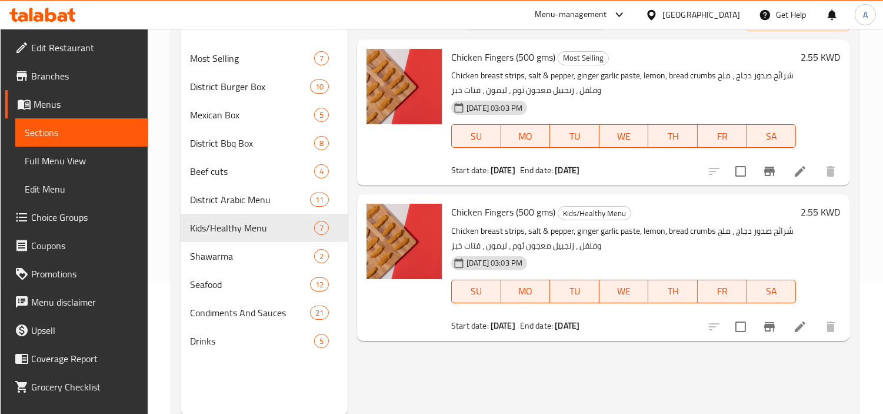
type input "CHICKEN FINGERS"
drag, startPoint x: 563, startPoint y: 62, endPoint x: 604, endPoint y: 58, distance: 41.5
click at [604, 58] on span "Most Selling" at bounding box center [583, 58] width 50 height 14
copy span "Most Selling"
drag, startPoint x: 561, startPoint y: 214, endPoint x: 638, endPoint y: 213, distance: 76.5
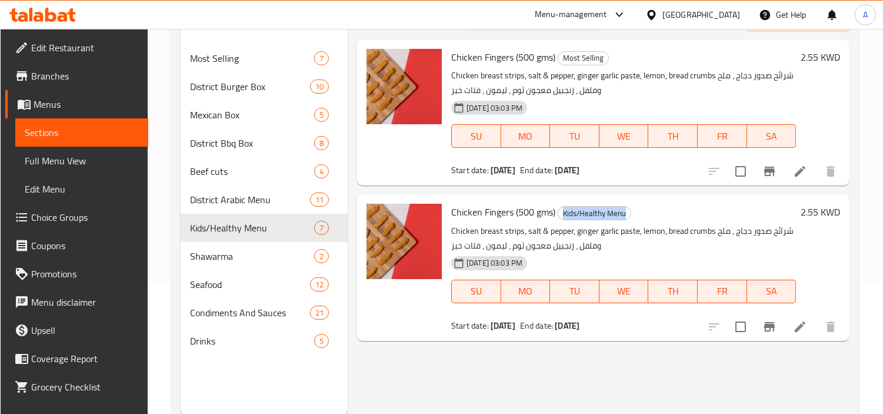
click at [638, 213] on h6 "Chicken Fingers (500 gms) Kids/Healthy Menu" at bounding box center [623, 212] width 345 height 16
copy span "Kids/Healthy Menu"
click at [789, 232] on p "Chicken breast strips, salt & pepper, ginger garlic paste, lemon, bread crumbs …" at bounding box center [623, 238] width 345 height 29
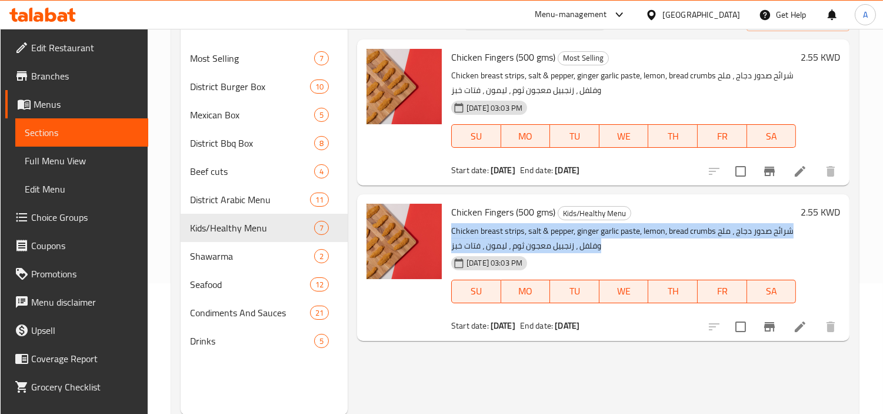
click at [789, 232] on p "Chicken breast strips, salt & pepper, ginger garlic paste, lemon, bread crumbs …" at bounding box center [623, 238] width 345 height 29
copy div "Chicken breast strips, salt & pepper, ginger garlic paste, lemon, bread crumbs …"
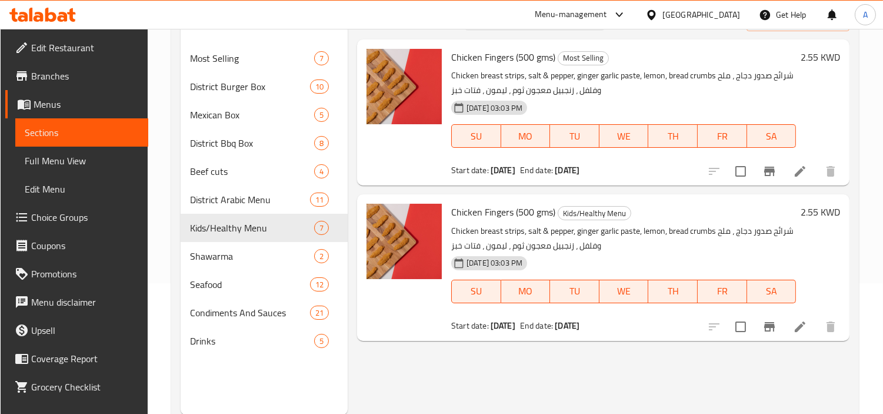
click at [787, 260] on div "[DATE] 03:03 PM SU MO TU WE TH FR SA" at bounding box center [624, 283] width 354 height 64
click at [718, 14] on div "[GEOGRAPHIC_DATA]" at bounding box center [702, 14] width 78 height 13
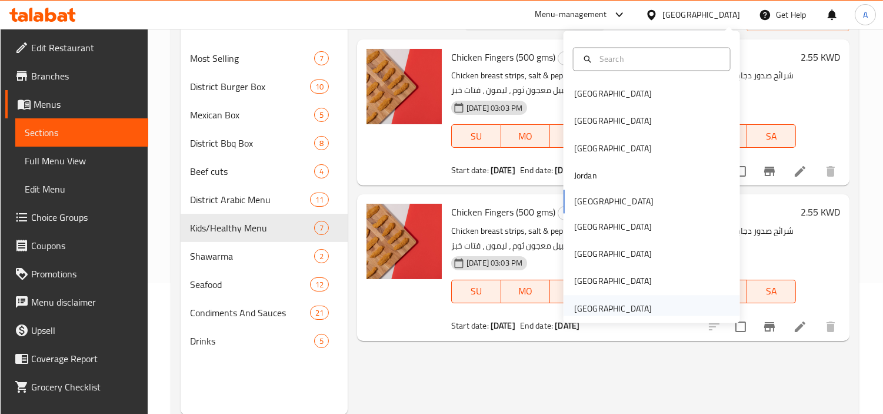
click at [607, 308] on div "United Arab Emirates" at bounding box center [613, 308] width 78 height 13
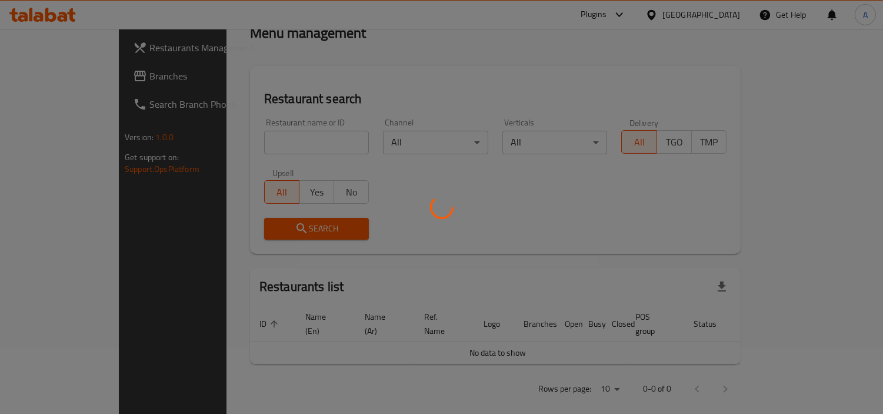
scroll to position [131, 0]
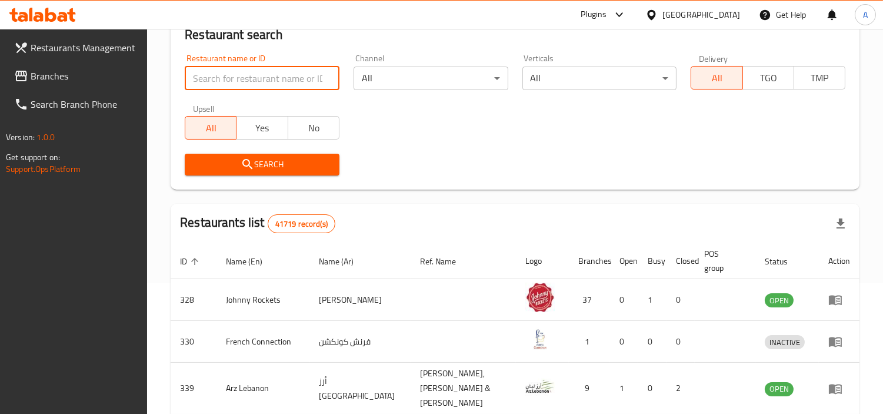
click at [213, 74] on input "search" at bounding box center [262, 78] width 155 height 24
paste input "770246"
type input "770246"
click button "Search" at bounding box center [262, 165] width 155 height 22
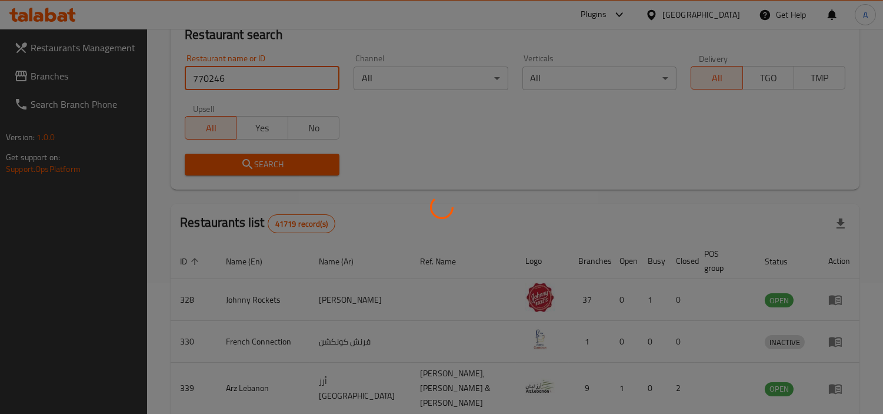
scroll to position [66, 0]
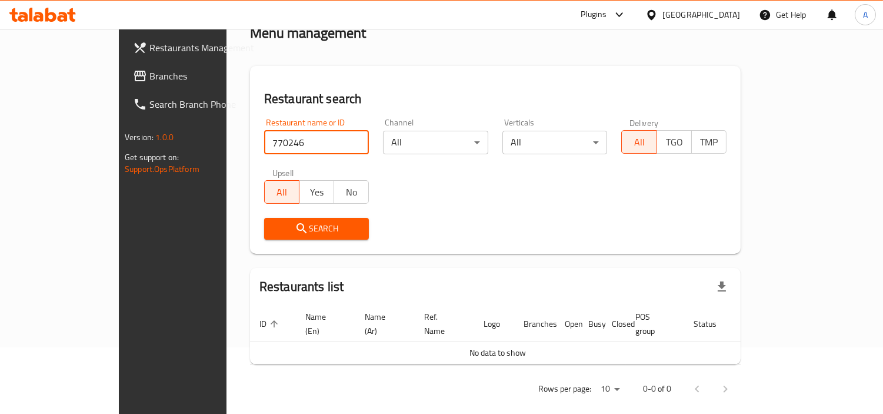
click at [124, 68] on link "Branches" at bounding box center [195, 76] width 143 height 28
